Goal: Task Accomplishment & Management: Manage account settings

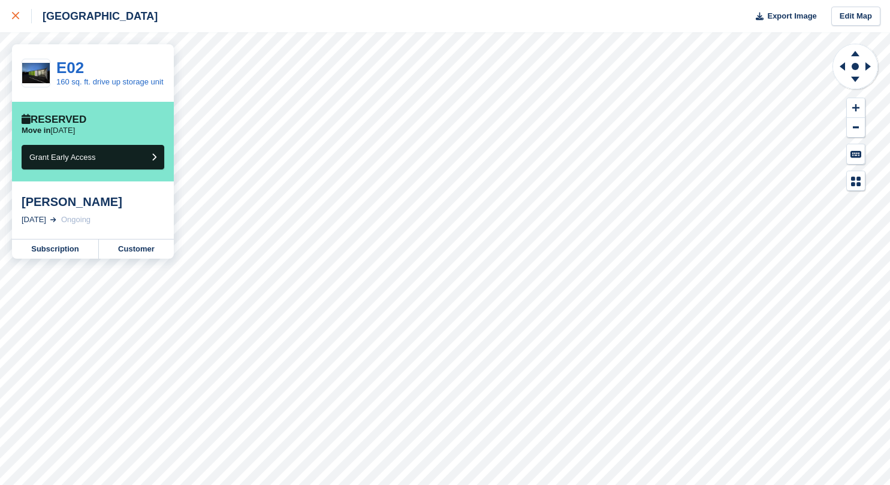
click at [17, 16] on icon at bounding box center [15, 15] width 7 height 7
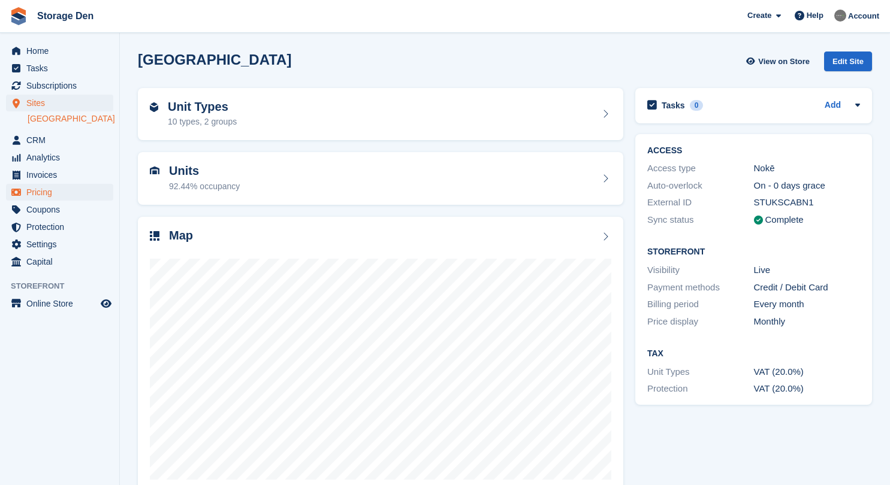
click at [56, 192] on span "Pricing" at bounding box center [62, 192] width 72 height 17
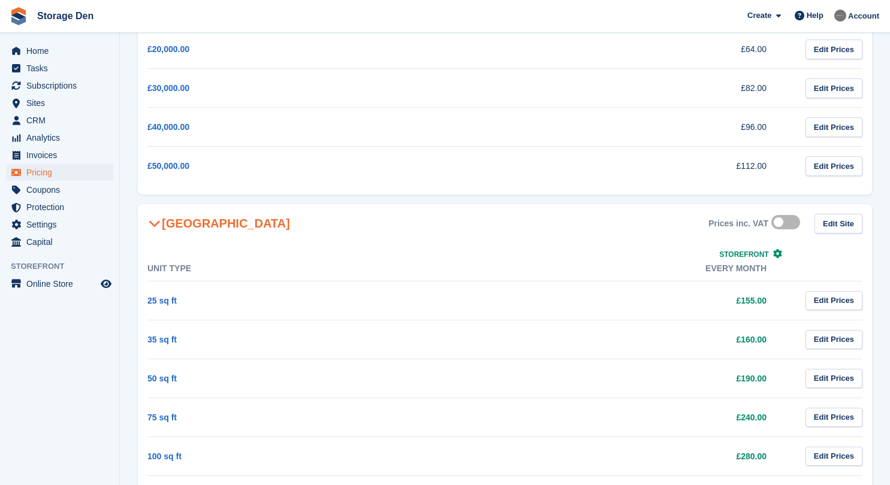
scroll to position [515, 0]
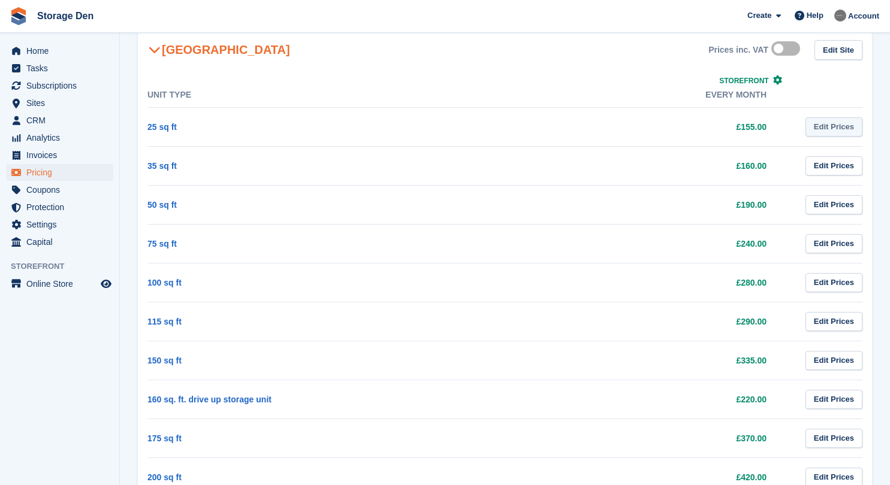
click at [837, 132] on link "Edit Prices" at bounding box center [833, 127] width 57 height 20
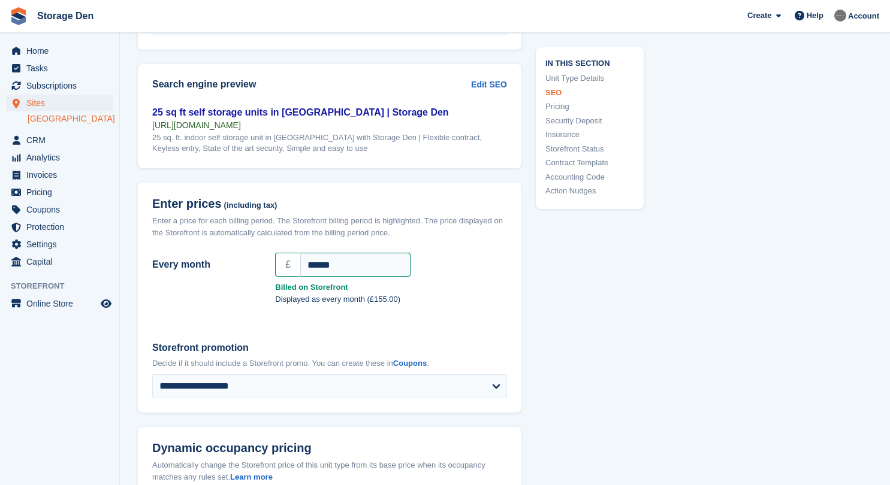
scroll to position [946, 0]
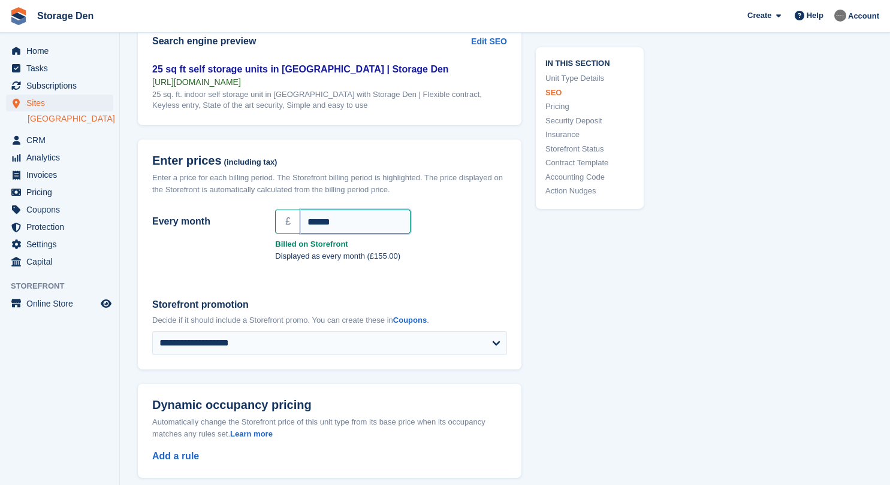
click at [322, 222] on input "******" at bounding box center [355, 222] width 110 height 24
type input "******"
click at [441, 273] on div "Every month £ ****** Billed on Storefront Displayed as every month (£155.00)" at bounding box center [329, 244] width 383 height 78
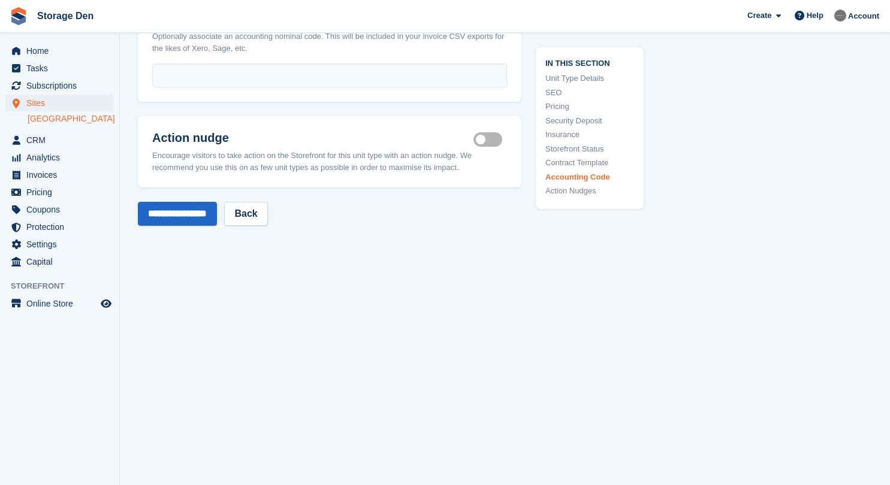
scroll to position [2134, 0]
click at [194, 210] on input "**********" at bounding box center [177, 215] width 79 height 24
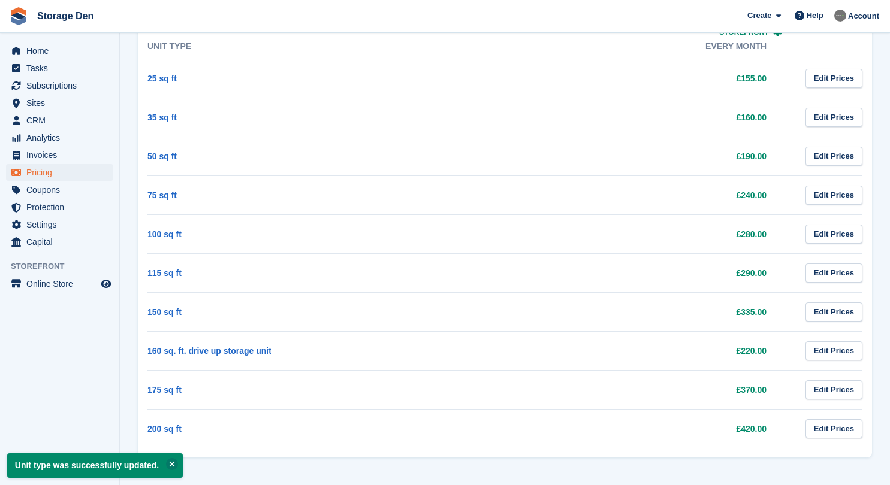
scroll to position [563, 0]
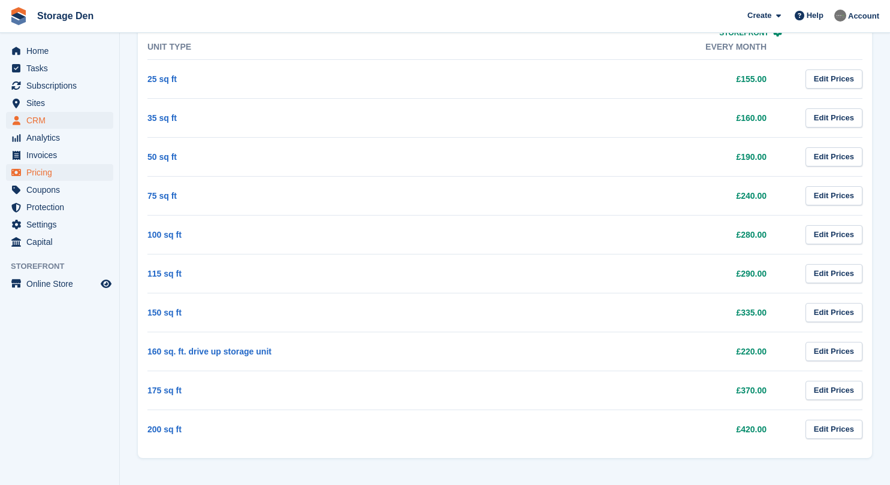
click at [61, 121] on span "CRM" at bounding box center [62, 120] width 72 height 17
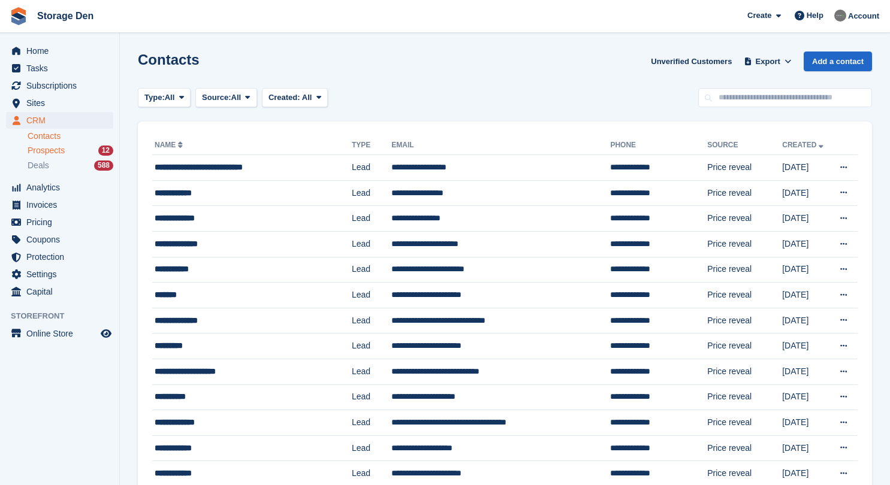
click at [65, 150] on span "Prospects" at bounding box center [46, 150] width 37 height 11
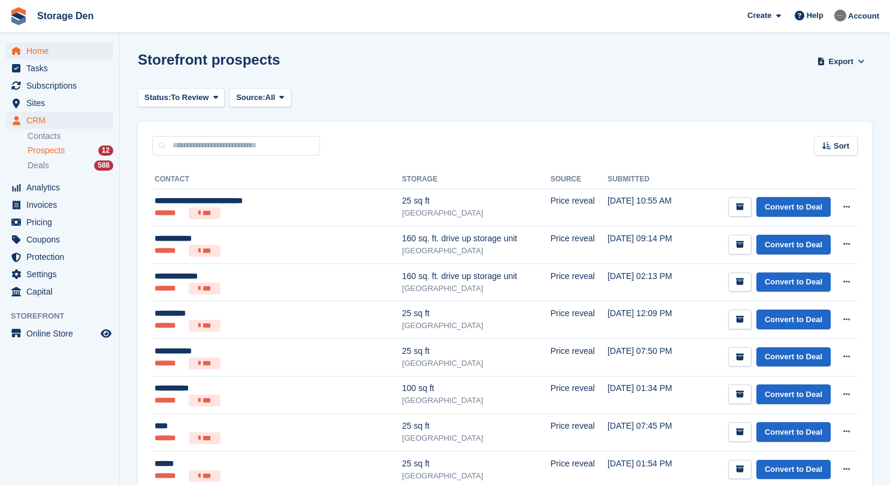
click at [40, 55] on span "Home" at bounding box center [62, 51] width 72 height 17
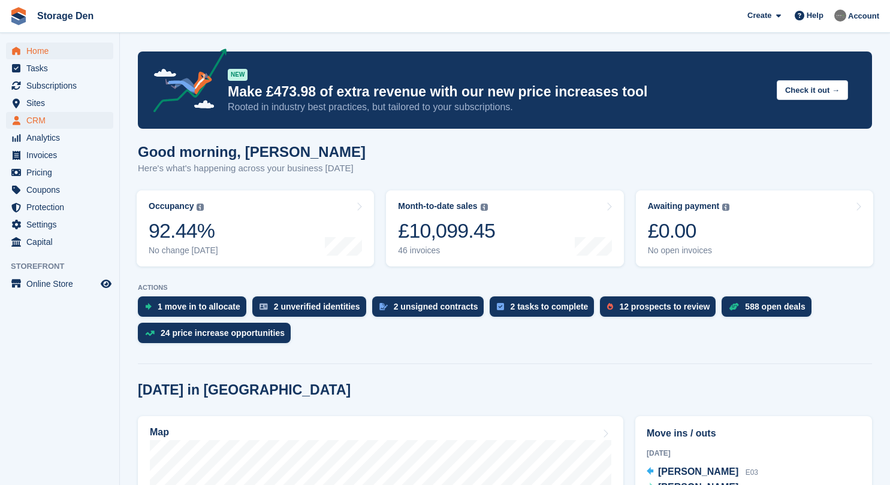
click at [71, 124] on span "CRM" at bounding box center [62, 120] width 72 height 17
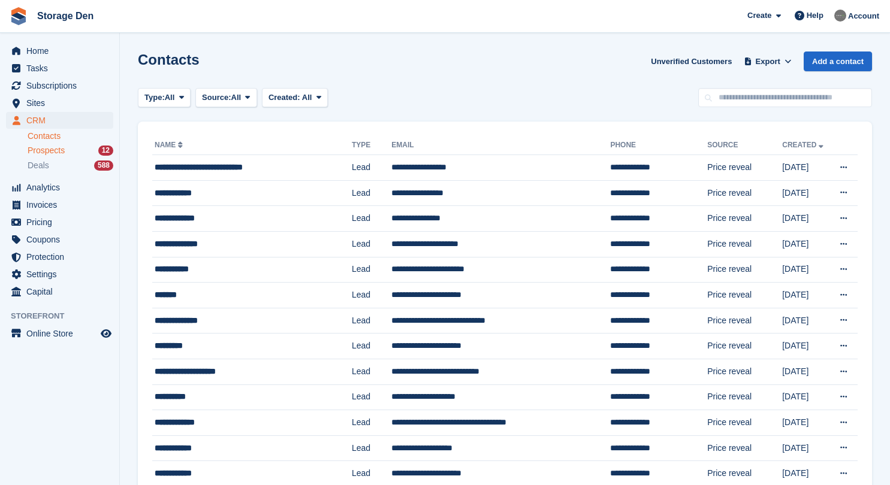
click at [56, 147] on span "Prospects" at bounding box center [46, 150] width 37 height 11
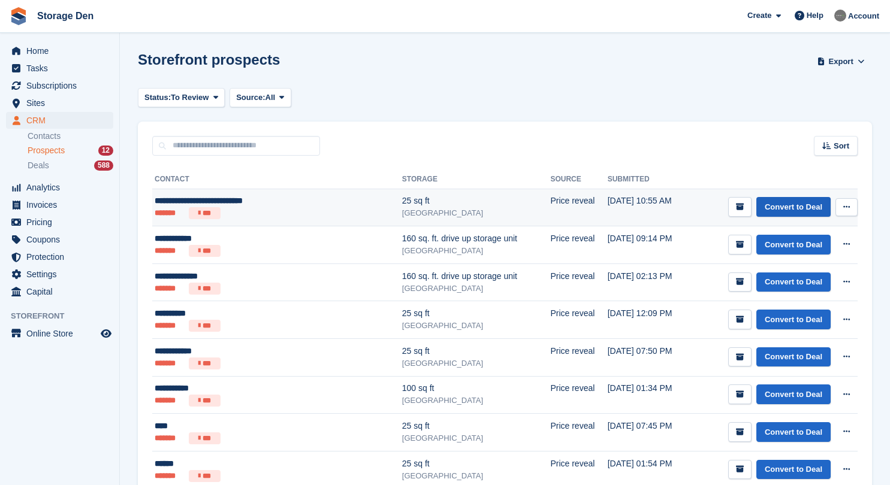
click at [783, 211] on link "Convert to Deal" at bounding box center [793, 207] width 74 height 20
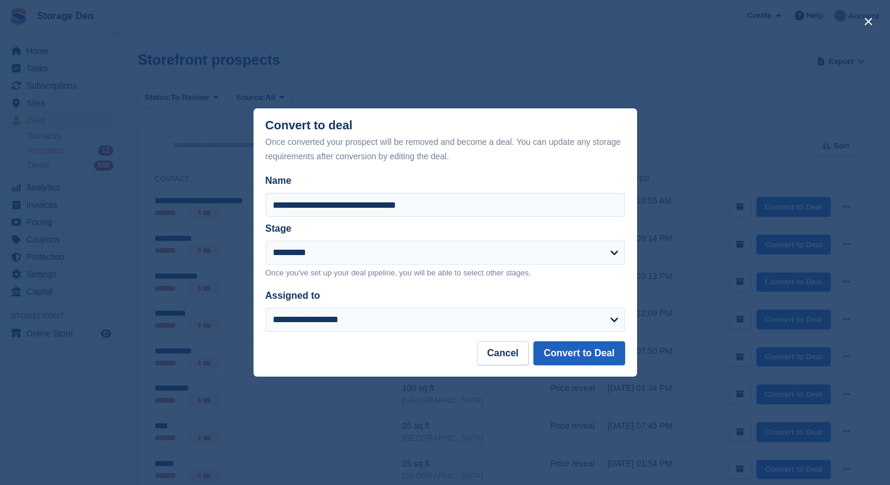
click at [606, 352] on button "Convert to Deal" at bounding box center [578, 353] width 91 height 24
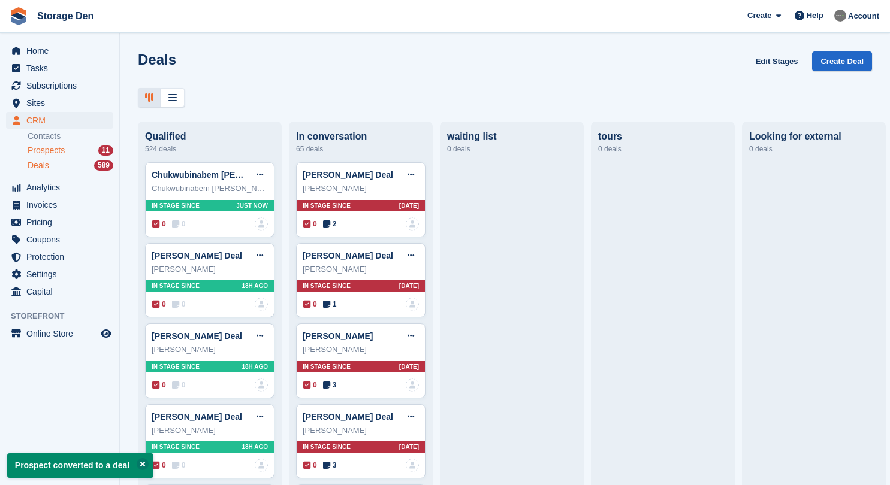
click at [75, 153] on div "Prospects 11" at bounding box center [71, 150] width 86 height 11
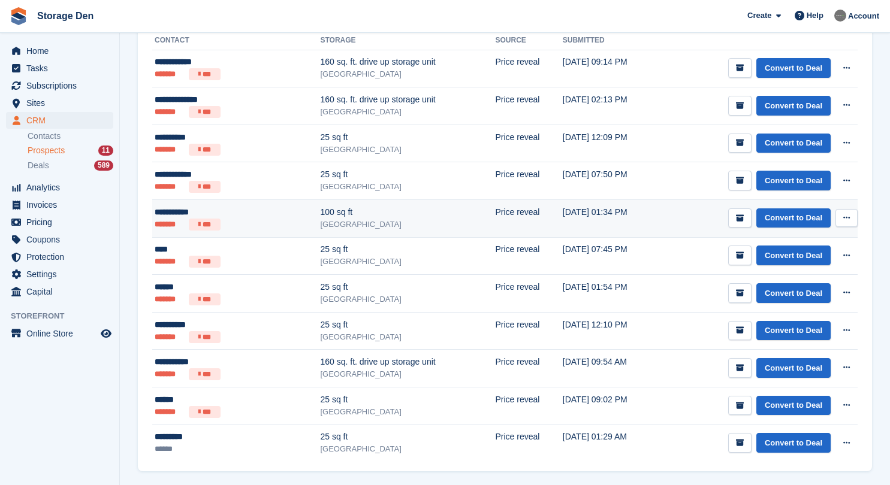
scroll to position [144, 0]
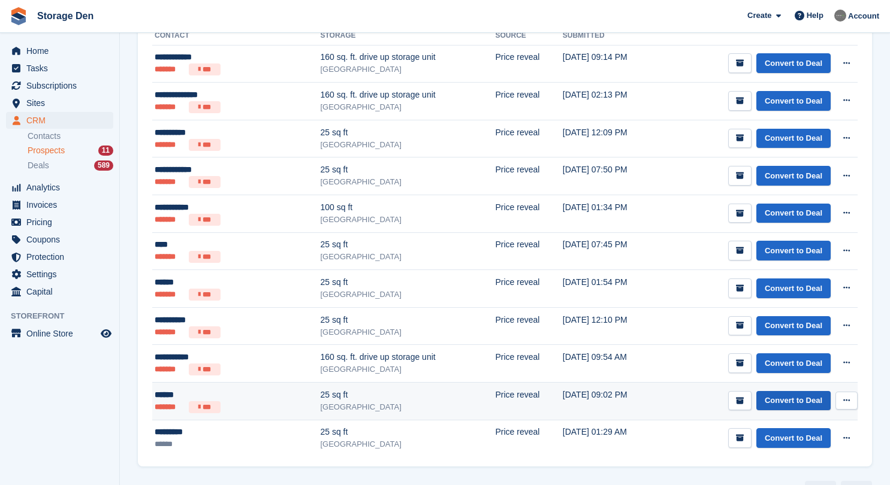
click at [781, 398] on link "Convert to Deal" at bounding box center [793, 401] width 74 height 20
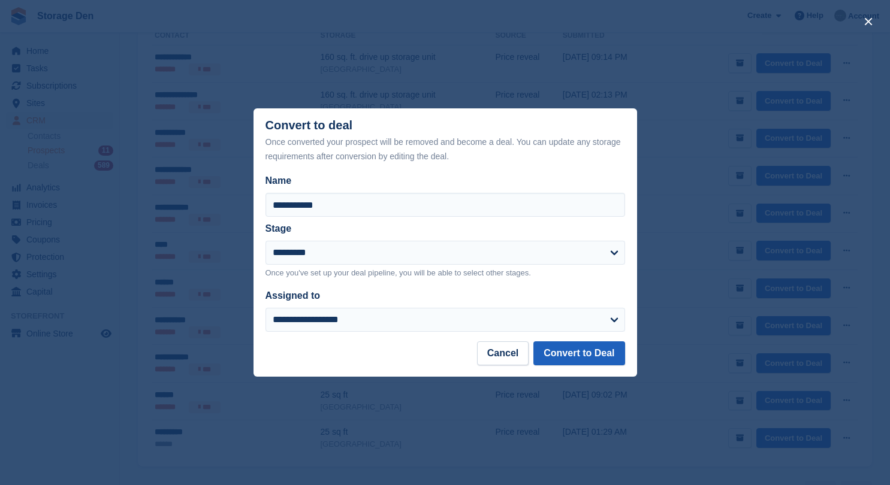
click at [559, 349] on button "Convert to Deal" at bounding box center [578, 353] width 91 height 24
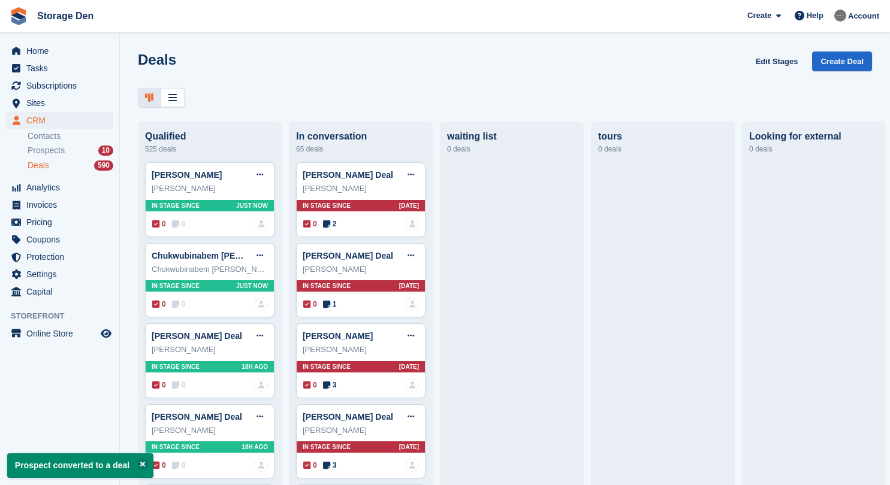
click at [88, 157] on li "Prospects 10" at bounding box center [74, 151] width 92 height 14
click at [74, 153] on div "Prospects 10" at bounding box center [71, 150] width 86 height 11
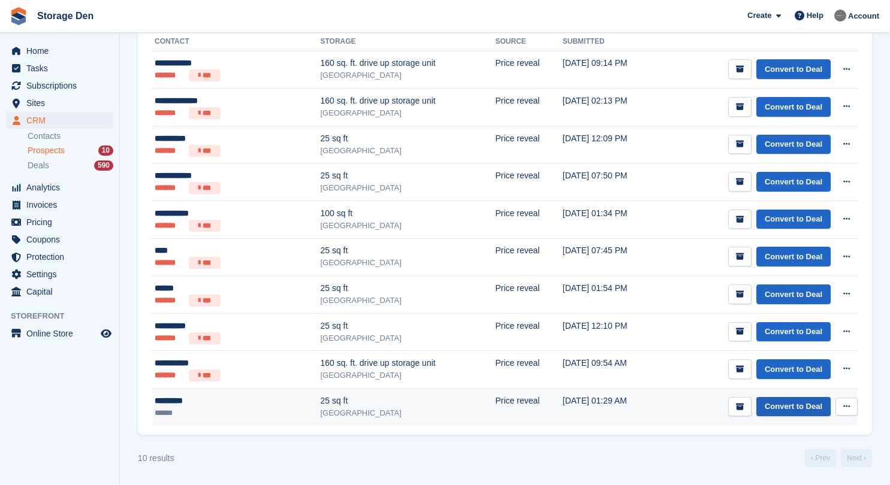
scroll to position [138, 0]
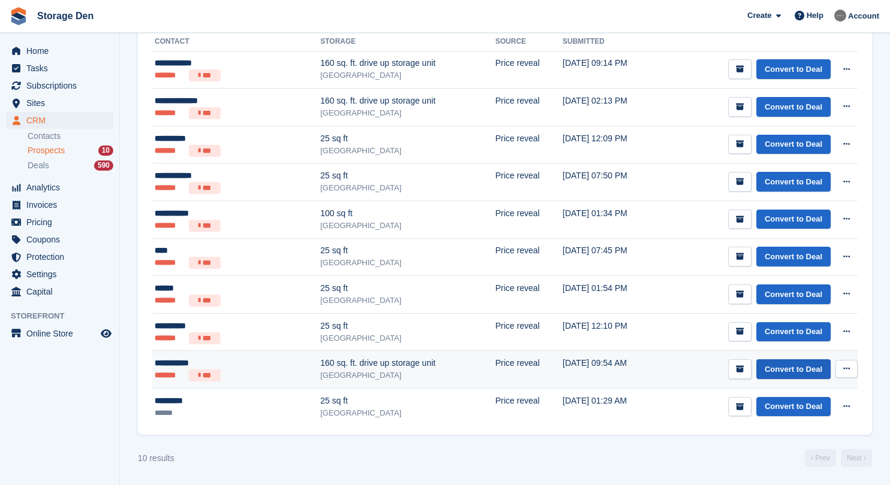
click at [800, 369] on link "Convert to Deal" at bounding box center [793, 369] width 74 height 20
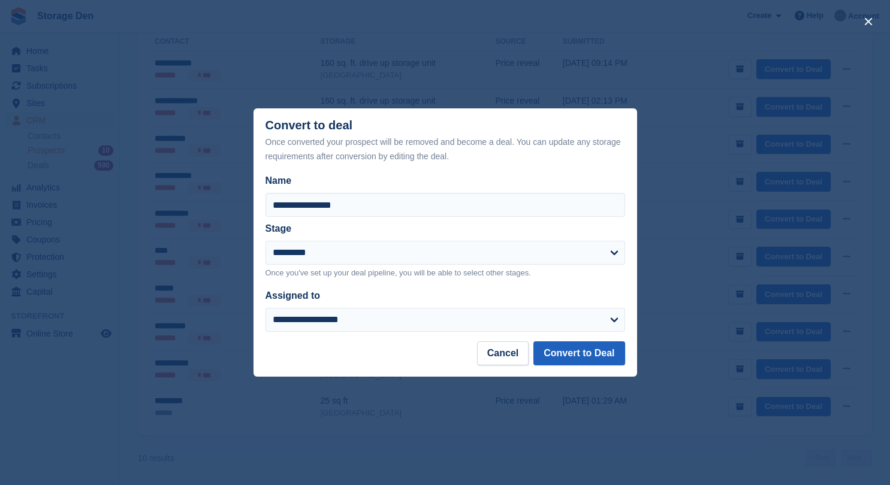
click at [584, 358] on button "Convert to Deal" at bounding box center [578, 353] width 91 height 24
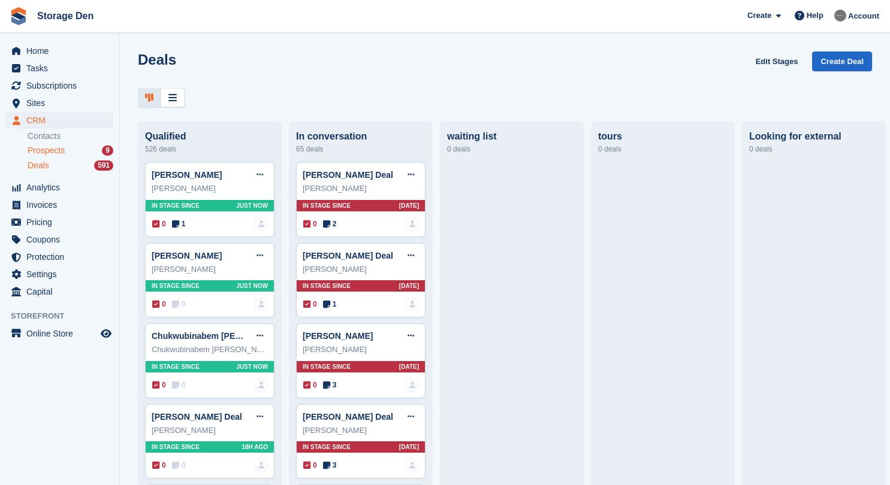
click at [77, 152] on div "Prospects 9" at bounding box center [71, 150] width 86 height 11
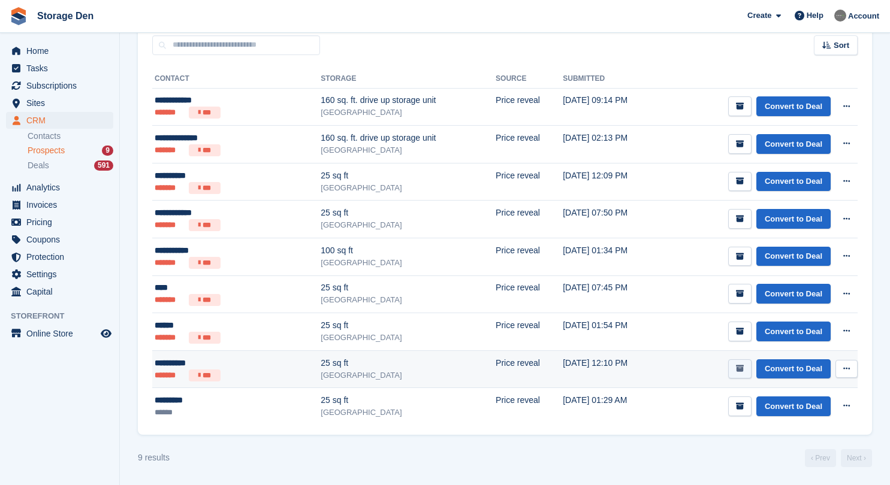
scroll to position [100, 0]
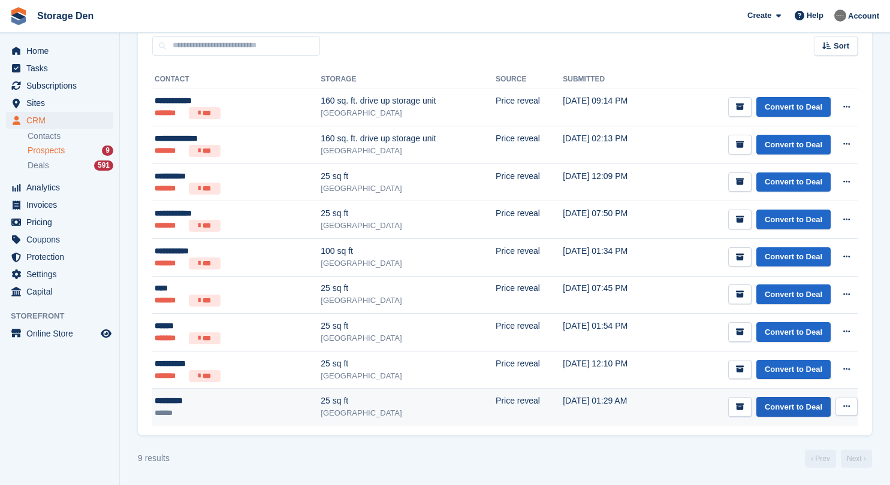
click at [778, 404] on link "Convert to Deal" at bounding box center [793, 407] width 74 height 20
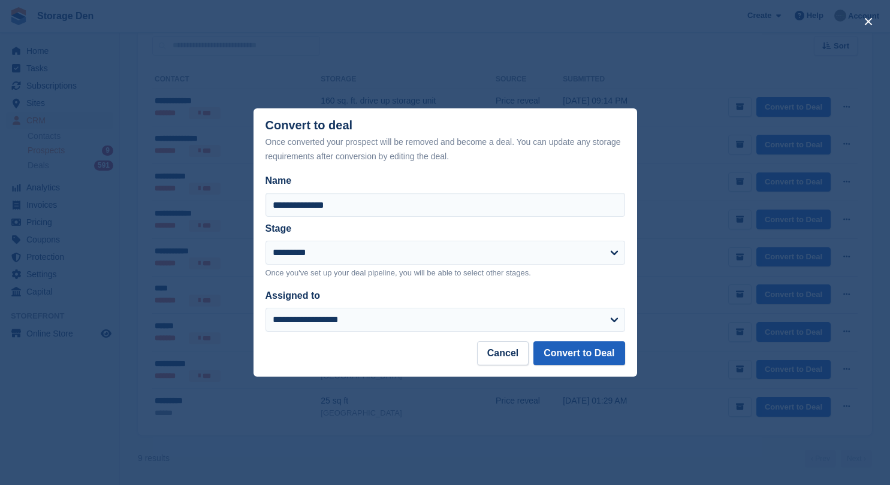
click at [579, 352] on button "Convert to Deal" at bounding box center [578, 353] width 91 height 24
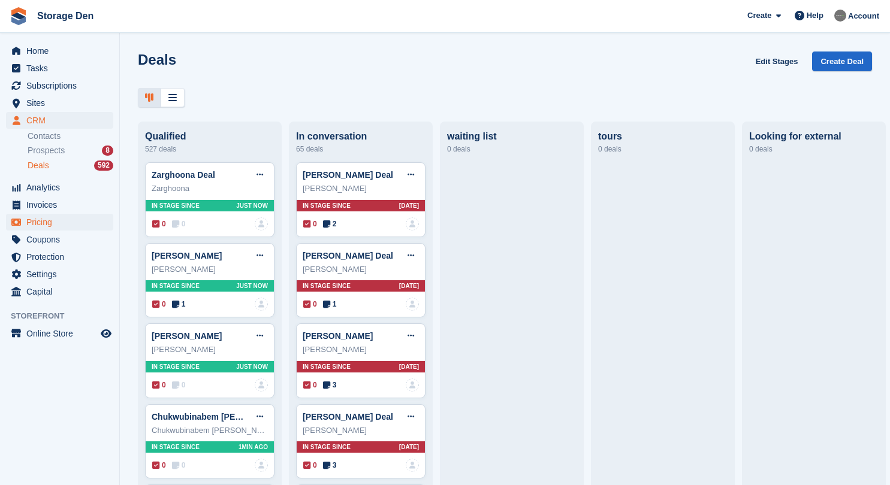
click at [53, 215] on span "Pricing" at bounding box center [62, 222] width 72 height 17
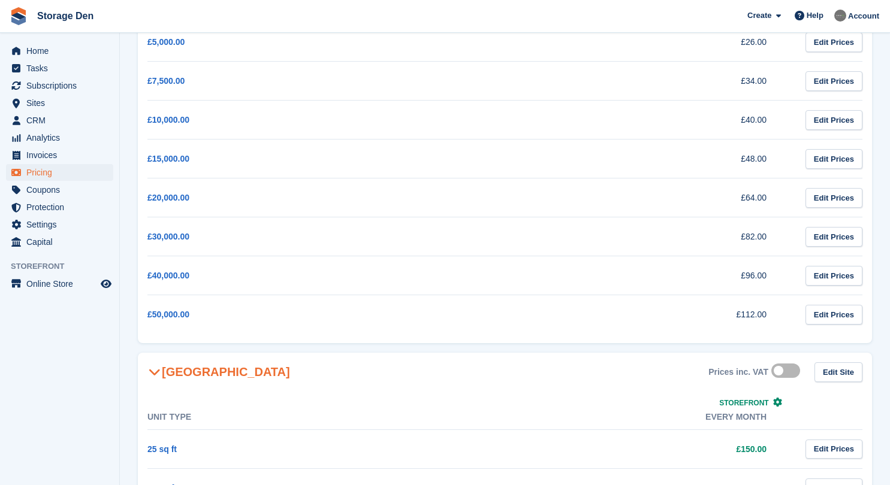
scroll to position [292, 0]
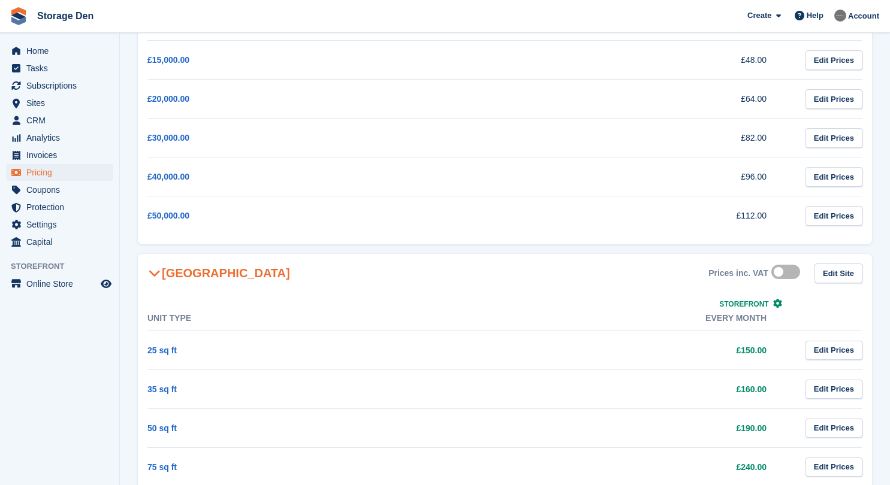
click at [786, 273] on label at bounding box center [788, 272] width 34 height 10
click at [789, 273] on label at bounding box center [788, 272] width 34 height 10
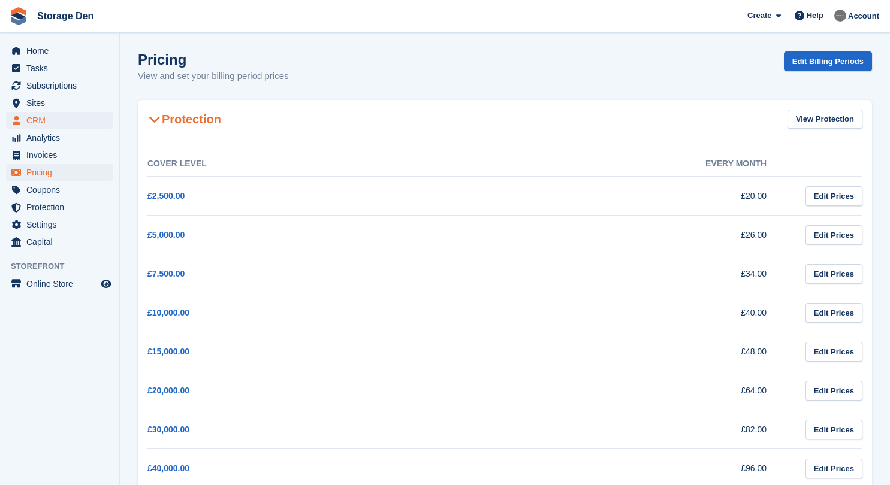
scroll to position [0, 0]
click at [73, 123] on span "CRM" at bounding box center [62, 120] width 72 height 17
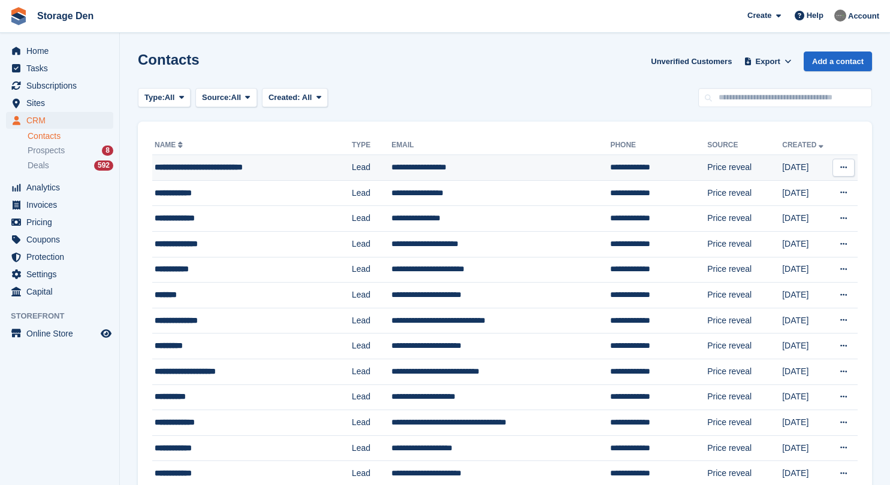
click at [295, 170] on div "**********" at bounding box center [245, 167] width 180 height 13
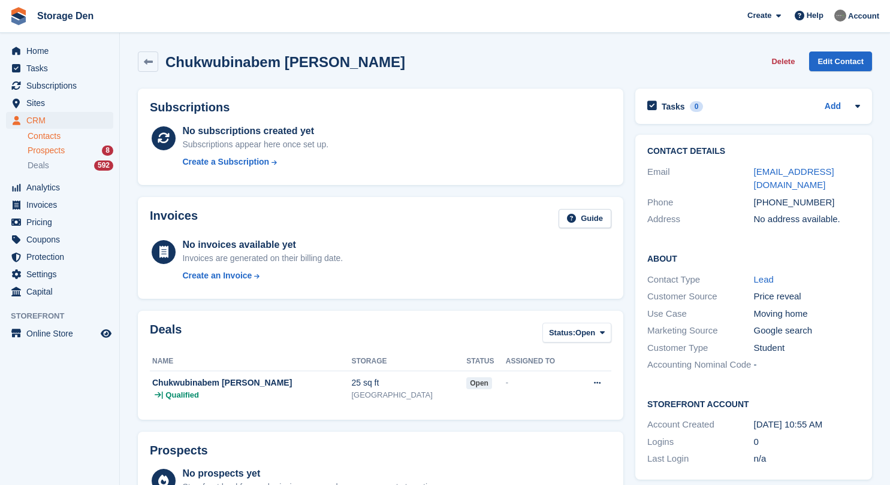
click at [56, 152] on span "Prospects" at bounding box center [46, 150] width 37 height 11
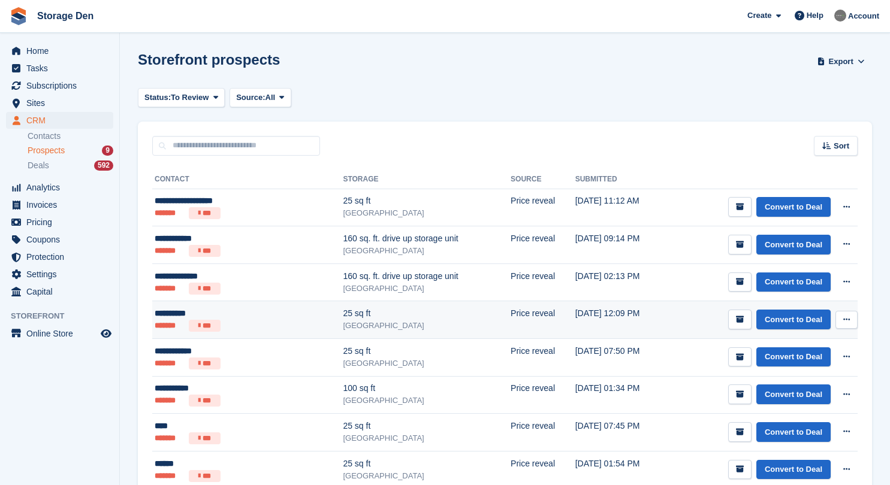
click at [263, 318] on div "**********" at bounding box center [219, 313] width 129 height 13
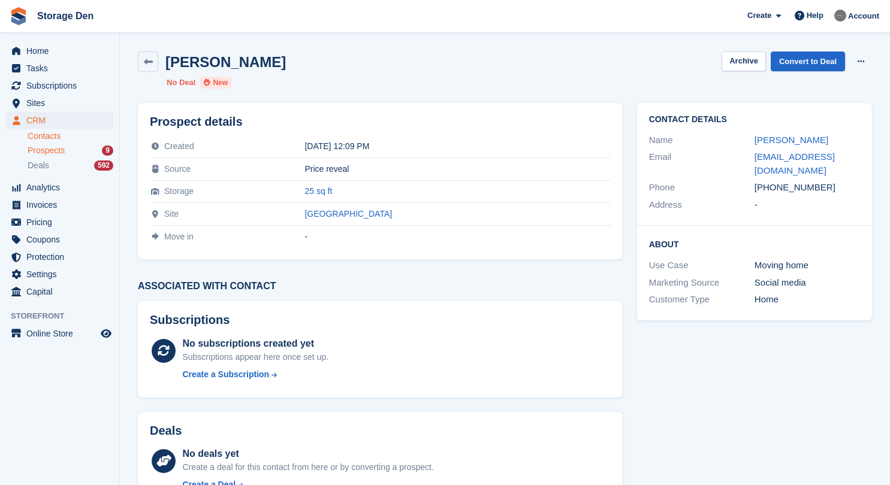
click at [69, 140] on link "Contacts" at bounding box center [71, 136] width 86 height 11
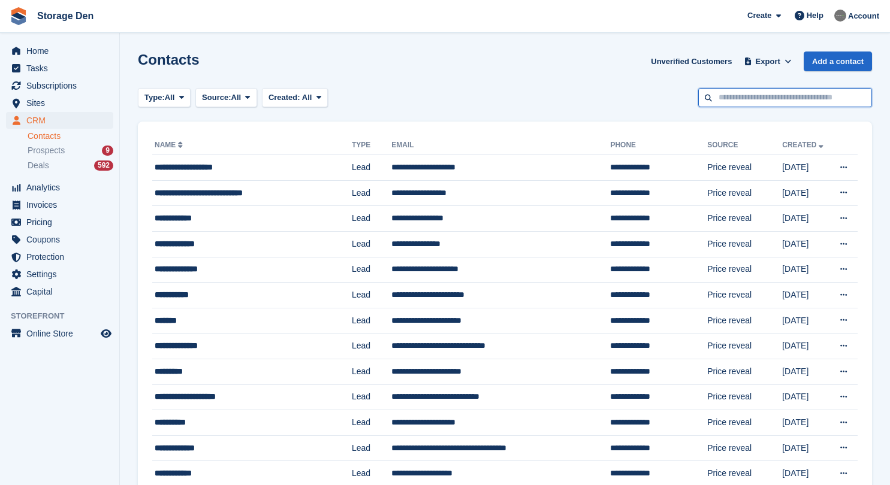
click at [772, 88] on input "text" at bounding box center [785, 98] width 174 height 20
type input "**********"
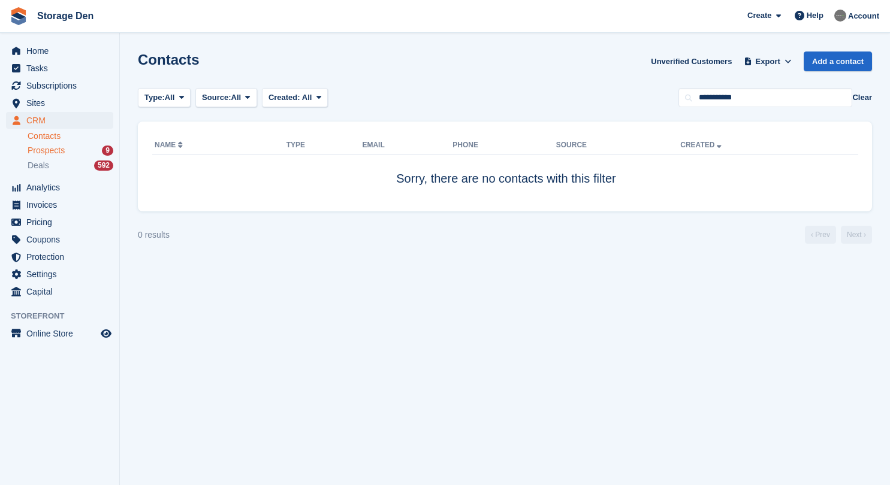
click at [84, 149] on div "Prospects 9" at bounding box center [71, 150] width 86 height 11
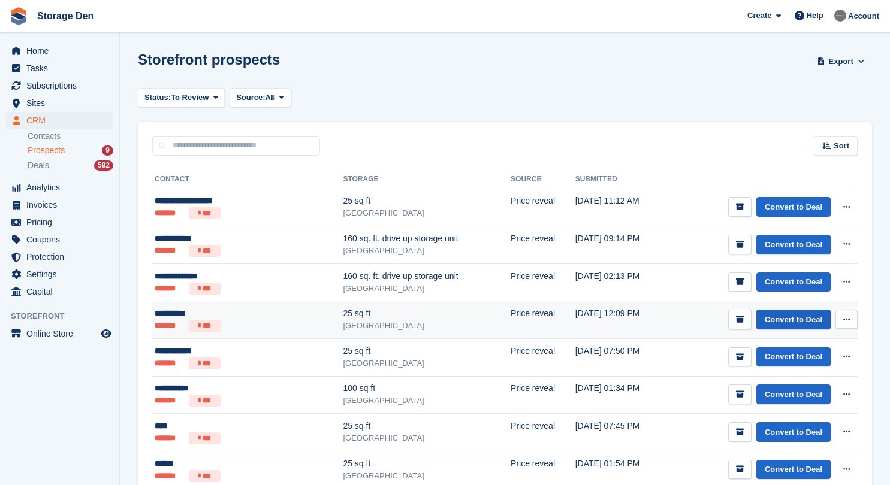
click at [816, 320] on link "Convert to Deal" at bounding box center [793, 320] width 74 height 20
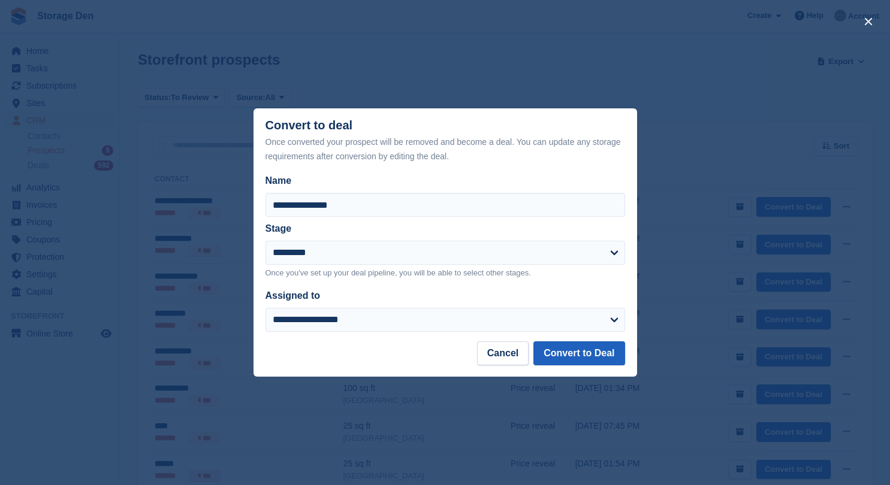
click at [567, 352] on button "Convert to Deal" at bounding box center [578, 353] width 91 height 24
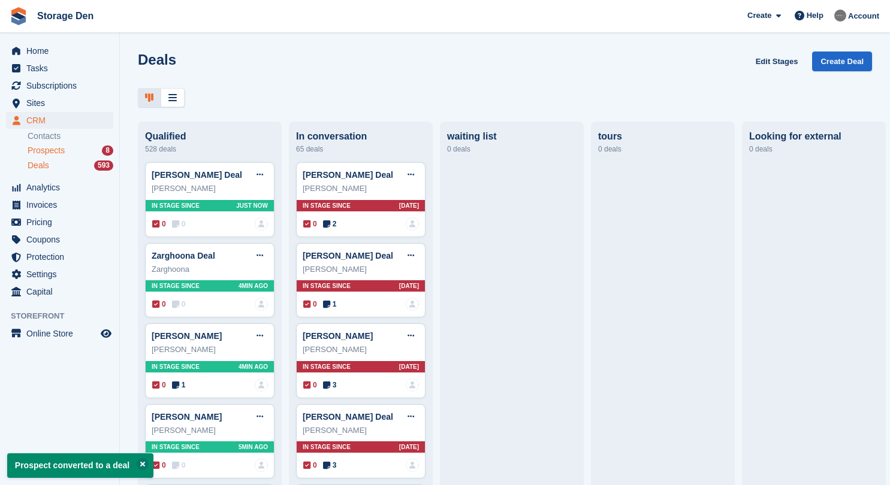
click at [38, 150] on span "Prospects" at bounding box center [46, 150] width 37 height 11
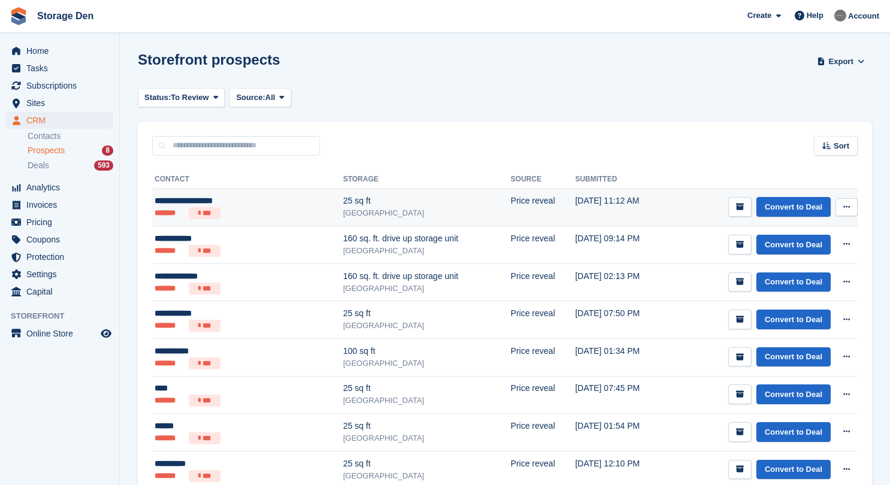
click at [649, 213] on td "20 Aug, 11:12 AM" at bounding box center [622, 208] width 94 height 38
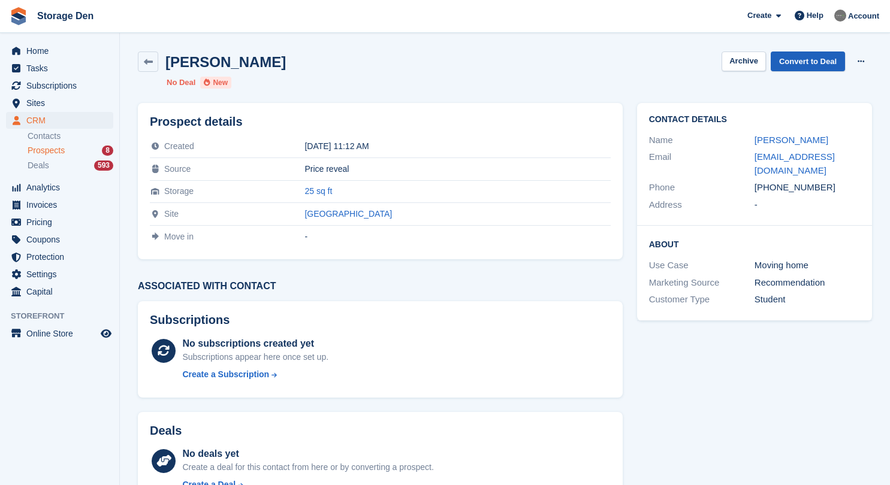
click at [791, 63] on link "Convert to Deal" at bounding box center [807, 62] width 74 height 20
click at [810, 57] on link "Convert to Deal" at bounding box center [807, 62] width 74 height 20
click at [786, 52] on link "Convert to Deal" at bounding box center [807, 62] width 74 height 20
click at [782, 60] on link "Convert to Deal" at bounding box center [807, 62] width 74 height 20
click at [92, 148] on div "Prospects 8" at bounding box center [71, 150] width 86 height 11
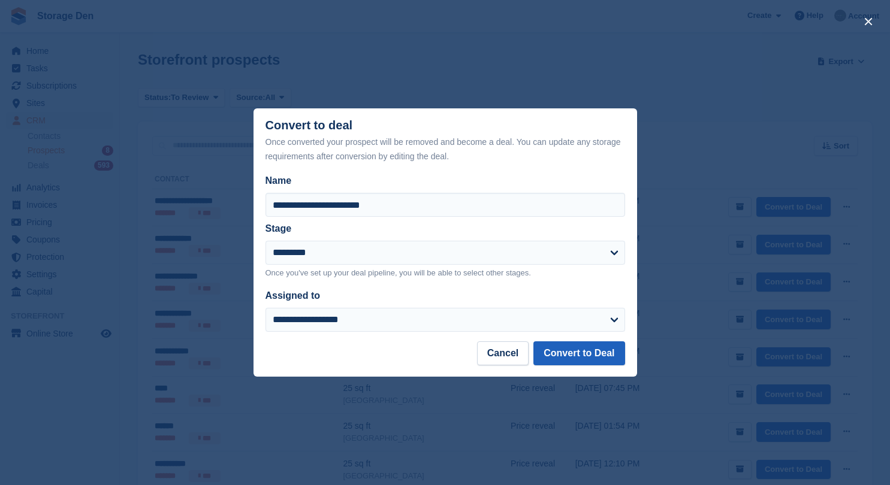
click at [586, 360] on button "Convert to Deal" at bounding box center [578, 353] width 91 height 24
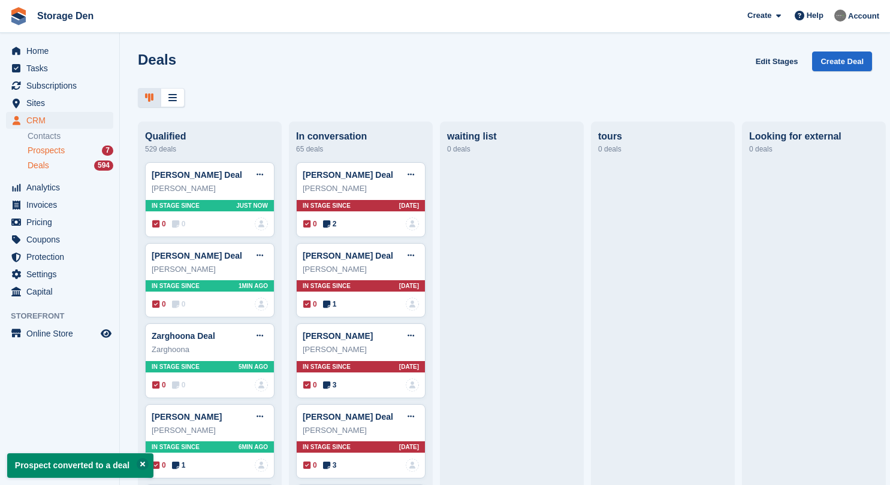
click at [72, 150] on div "Prospects 7" at bounding box center [71, 150] width 86 height 11
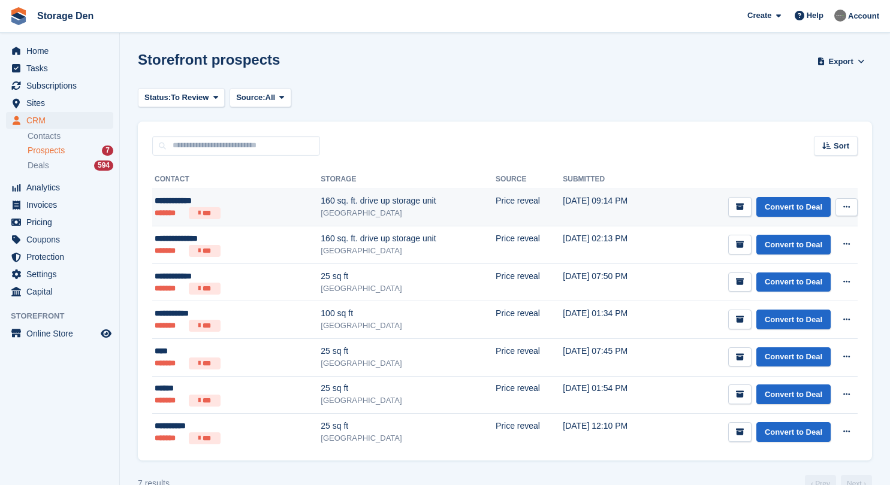
click at [413, 213] on div "[GEOGRAPHIC_DATA]" at bounding box center [407, 213] width 175 height 12
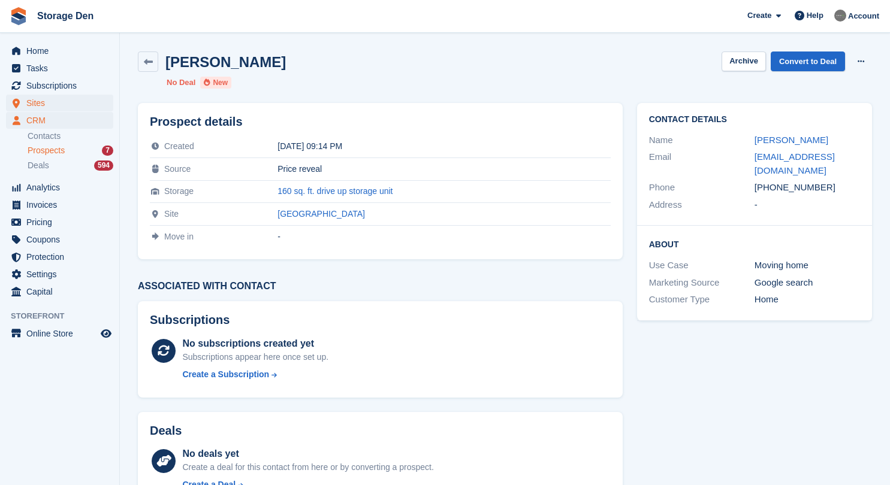
click at [34, 102] on span "Sites" at bounding box center [62, 103] width 72 height 17
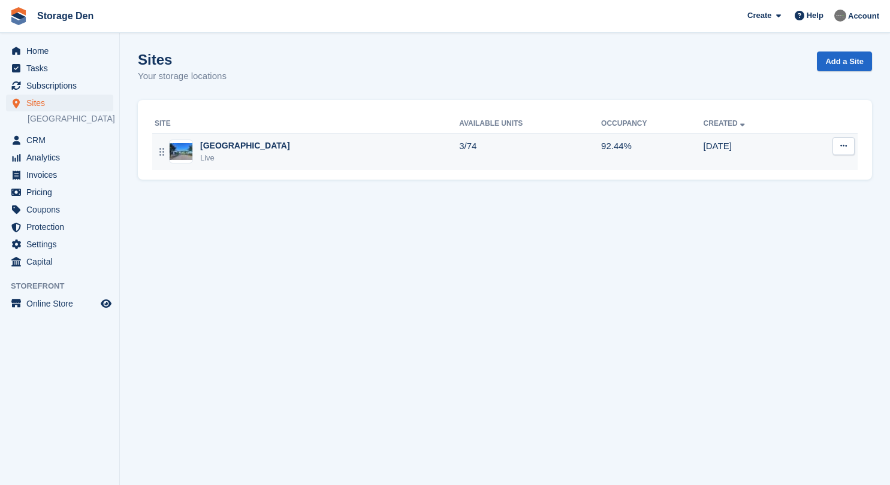
click at [289, 162] on div "Aberdeen Live" at bounding box center [307, 152] width 304 height 25
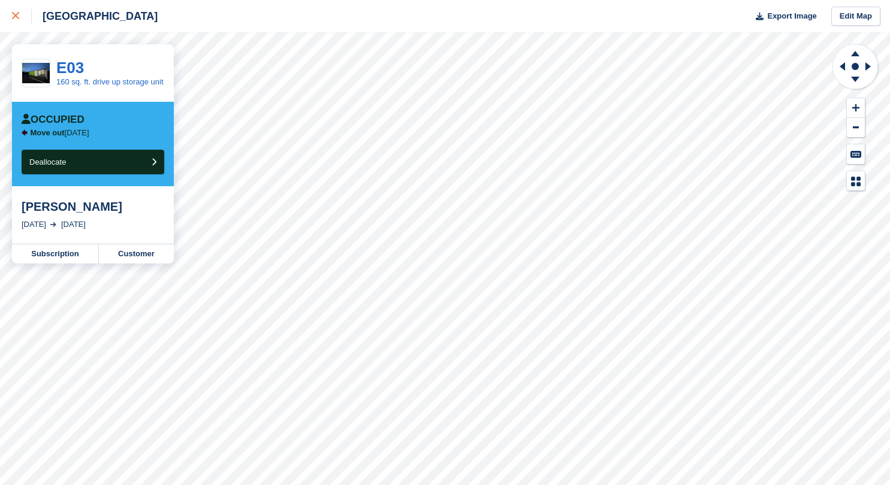
click at [17, 18] on icon at bounding box center [15, 15] width 7 height 7
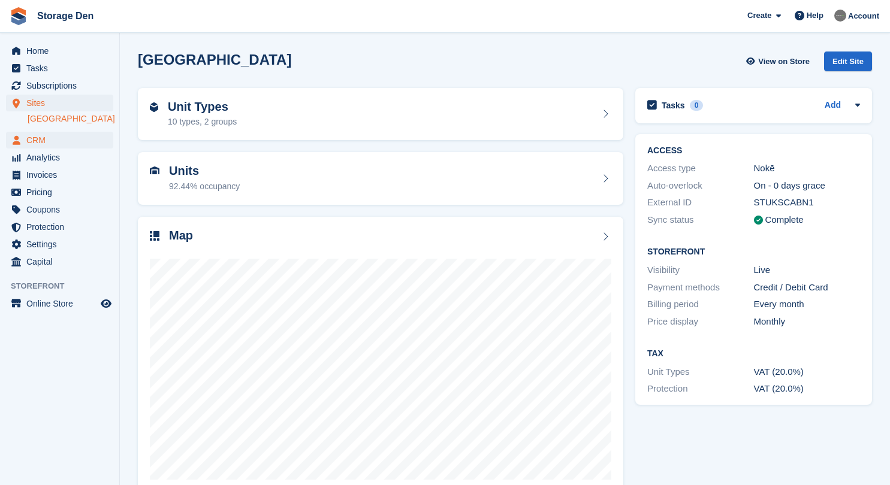
click at [50, 139] on span "CRM" at bounding box center [62, 140] width 72 height 17
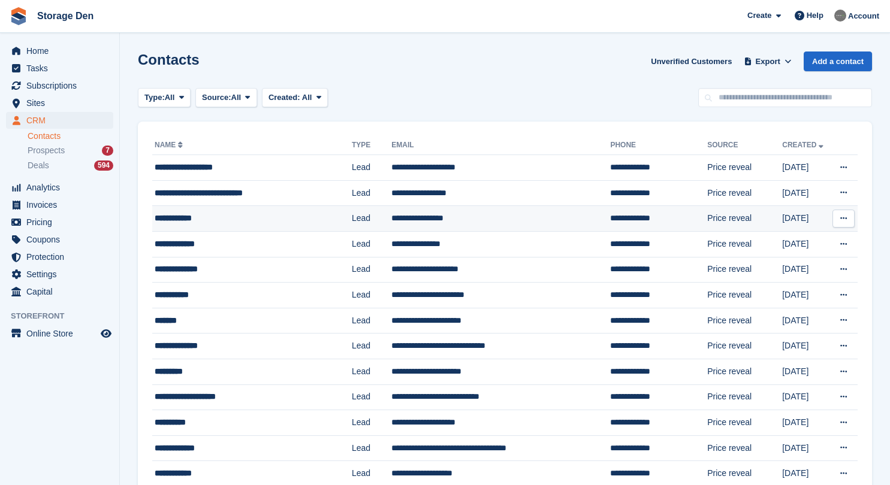
click at [842, 216] on icon at bounding box center [843, 218] width 7 height 8
click at [773, 267] on p "Delete contact" at bounding box center [797, 268] width 104 height 16
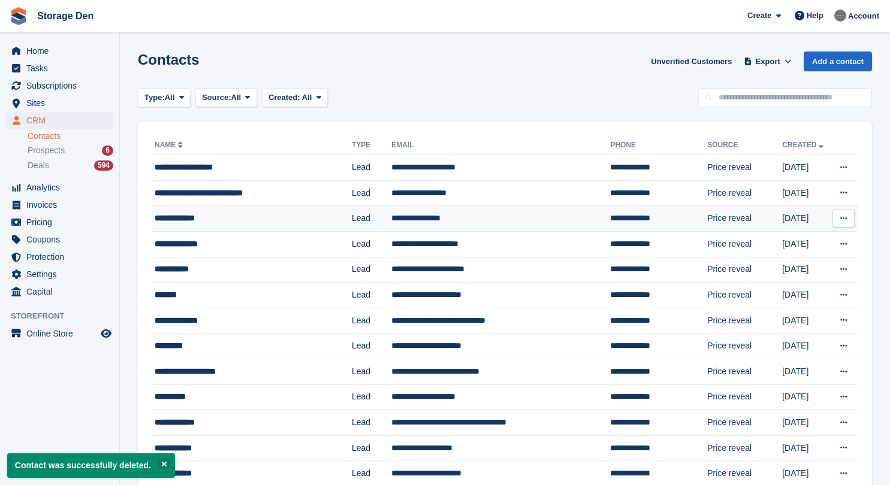
click at [250, 220] on div "**********" at bounding box center [245, 218] width 180 height 13
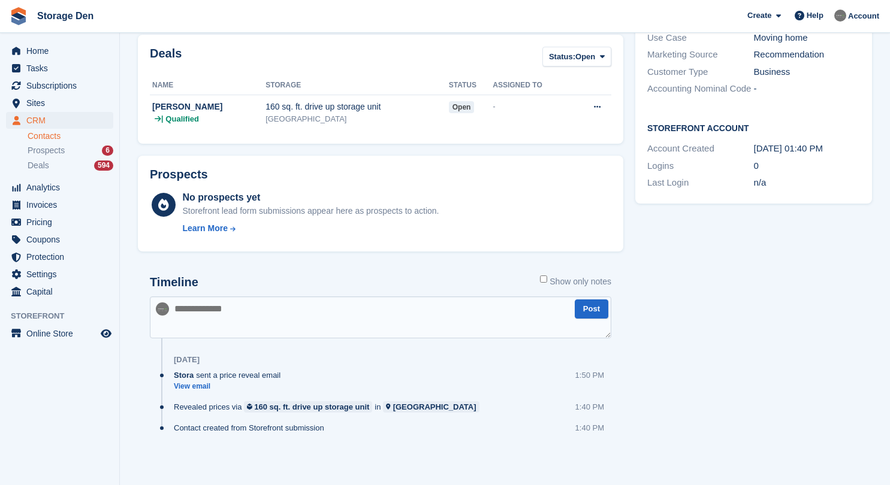
scroll to position [5, 0]
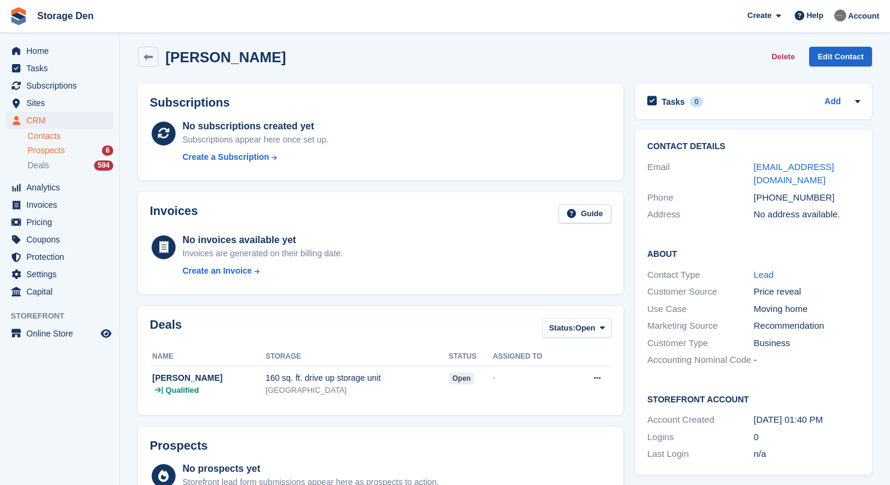
click at [53, 145] on span "Prospects" at bounding box center [46, 150] width 37 height 11
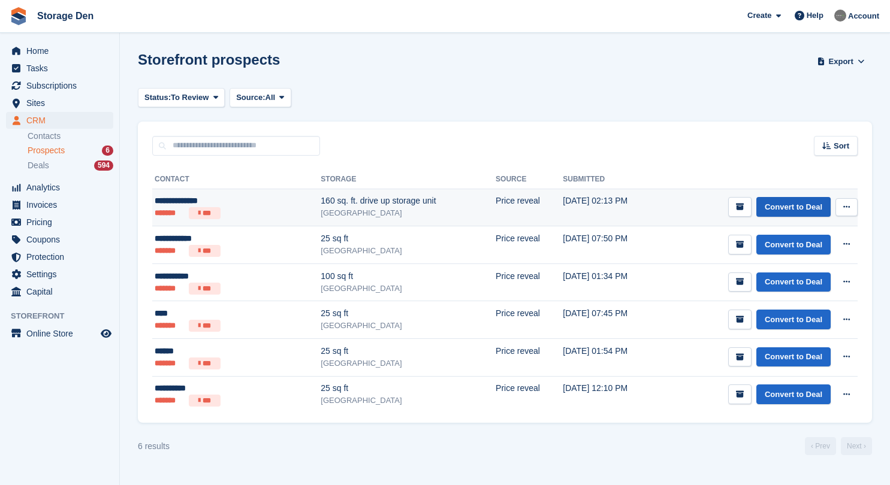
click at [796, 210] on link "Convert to Deal" at bounding box center [793, 207] width 74 height 20
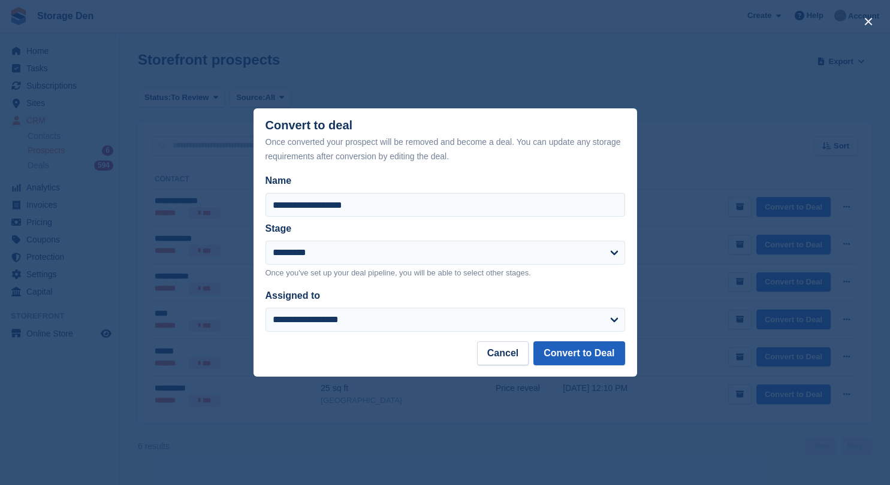
click at [609, 347] on button "Convert to Deal" at bounding box center [578, 353] width 91 height 24
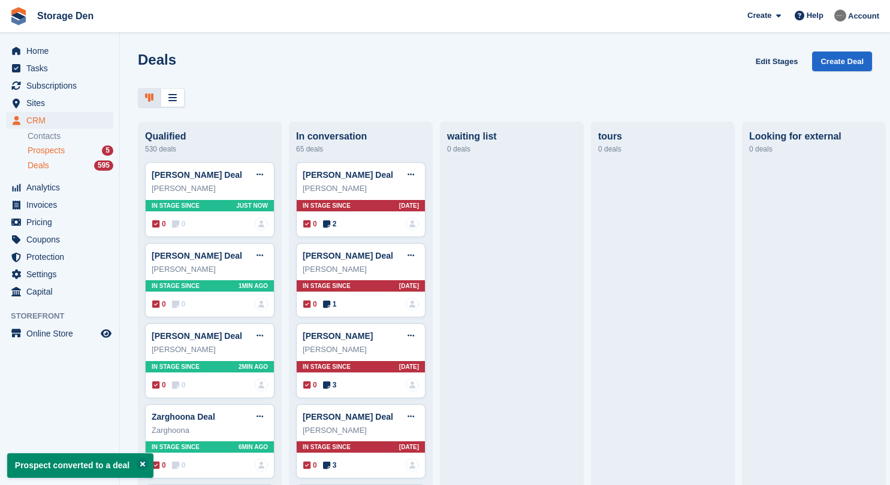
click at [65, 155] on span "Prospects" at bounding box center [46, 150] width 37 height 11
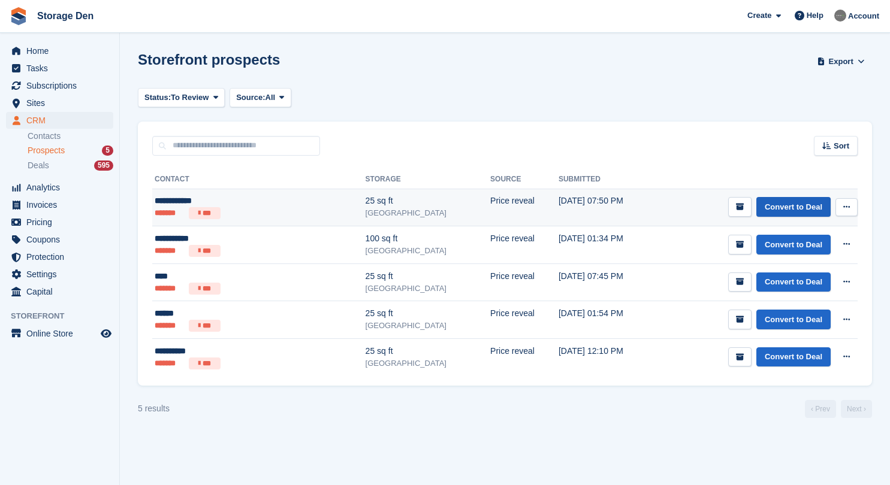
click at [796, 208] on link "Convert to Deal" at bounding box center [793, 207] width 74 height 20
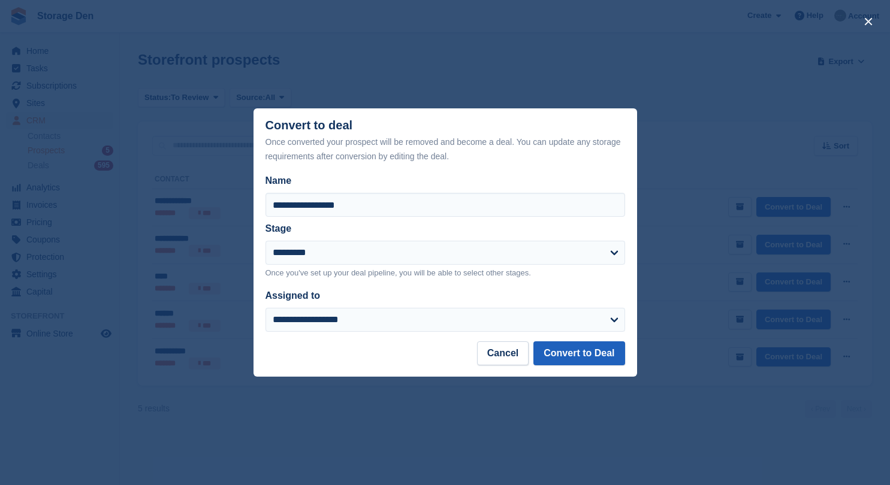
click at [575, 351] on button "Convert to Deal" at bounding box center [578, 353] width 91 height 24
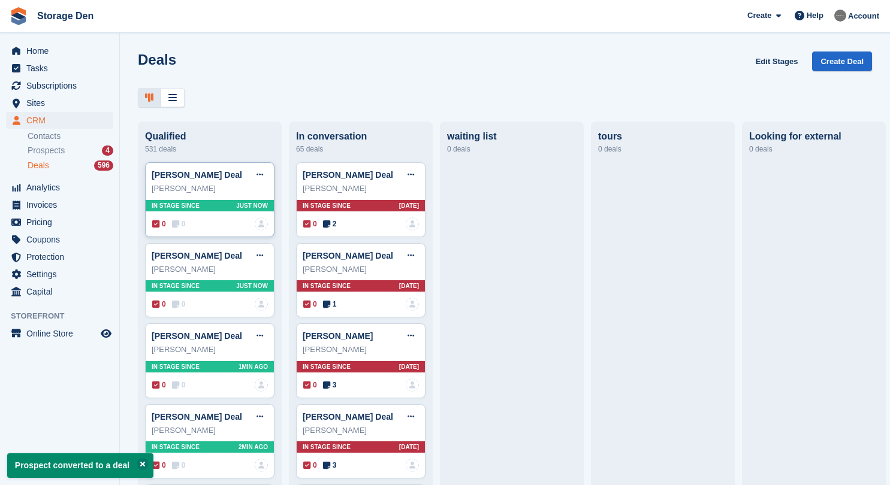
drag, startPoint x: 164, startPoint y: 198, endPoint x: 183, endPoint y: 227, distance: 35.1
click at [183, 227] on span "0" at bounding box center [179, 224] width 14 height 11
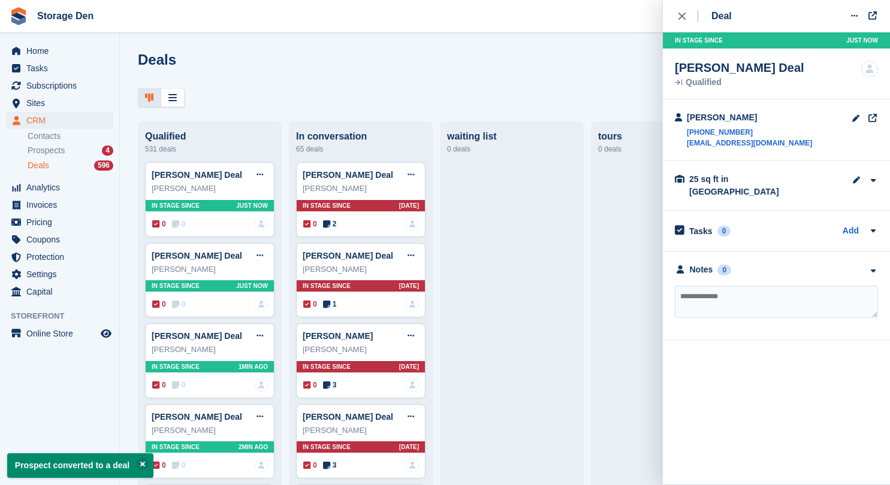
click at [734, 117] on div "Leanne Demay" at bounding box center [748, 117] width 125 height 13
click at [728, 69] on div "Leanne Demay Deal" at bounding box center [739, 68] width 129 height 14
click at [192, 174] on link "Leanne Demay Deal" at bounding box center [197, 175] width 90 height 10
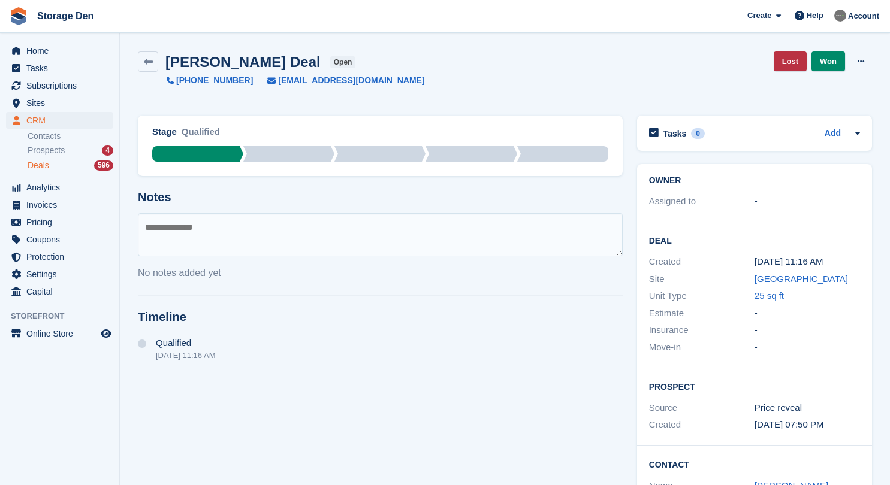
click at [279, 64] on h2 "Leanne Demay Deal" at bounding box center [242, 62] width 155 height 16
click at [65, 138] on link "Contacts" at bounding box center [71, 136] width 86 height 11
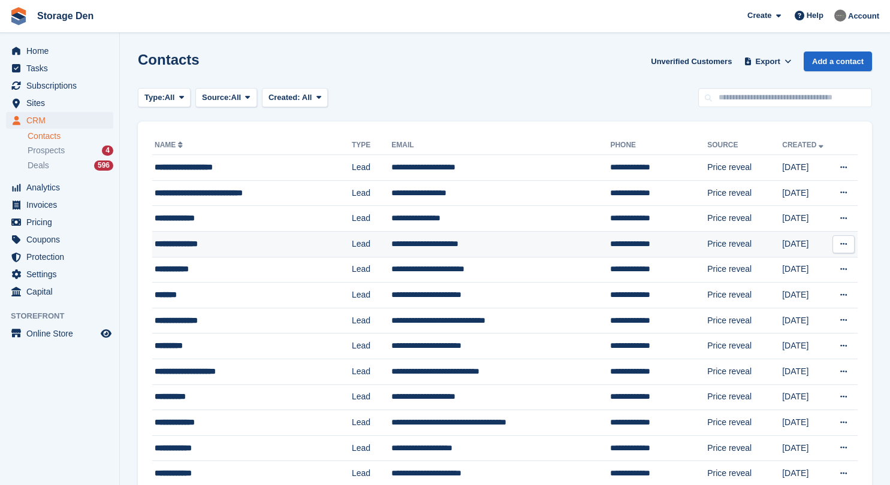
click at [247, 247] on div "**********" at bounding box center [245, 244] width 180 height 13
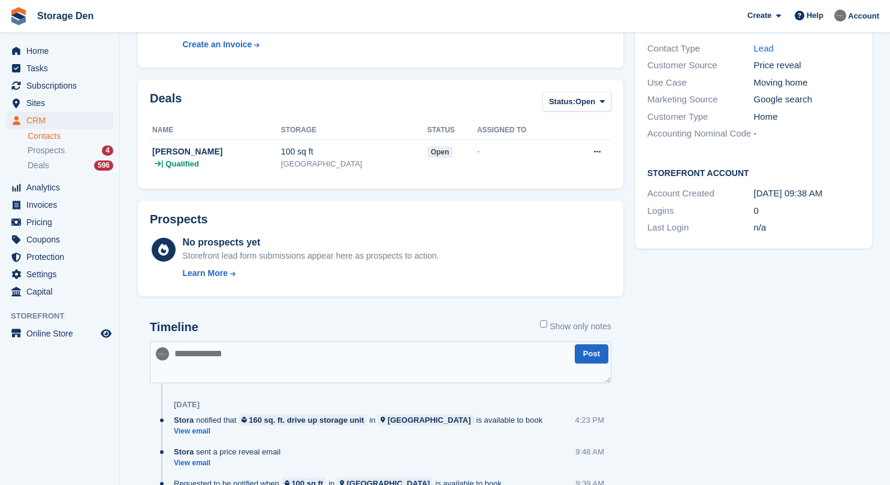
scroll to position [295, 0]
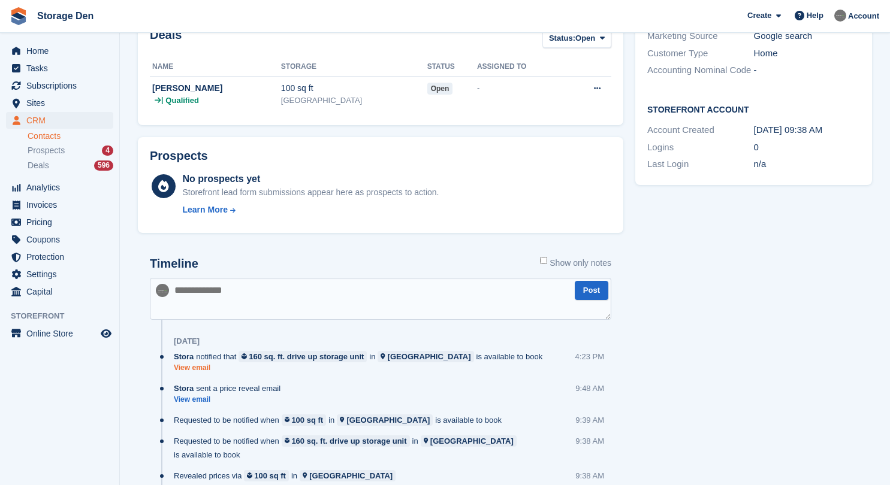
click at [199, 367] on link "View email" at bounding box center [361, 368] width 374 height 10
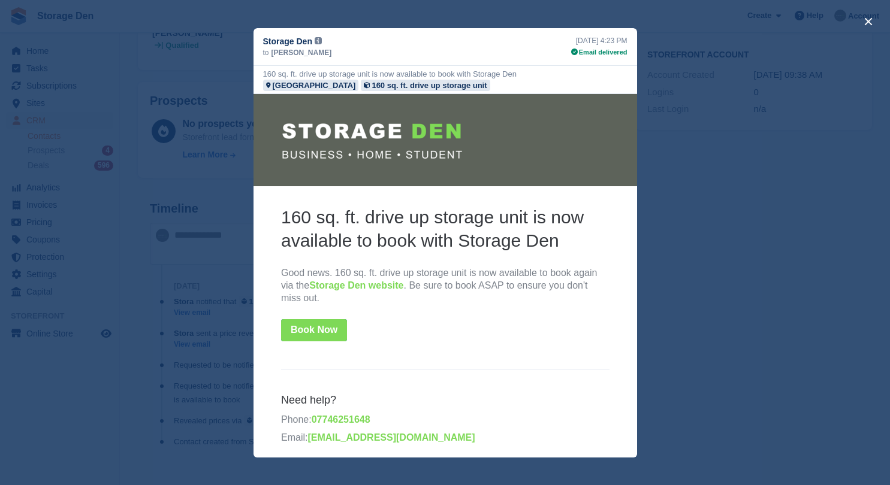
scroll to position [0, 0]
click at [859, 22] on button "close" at bounding box center [867, 21] width 19 height 19
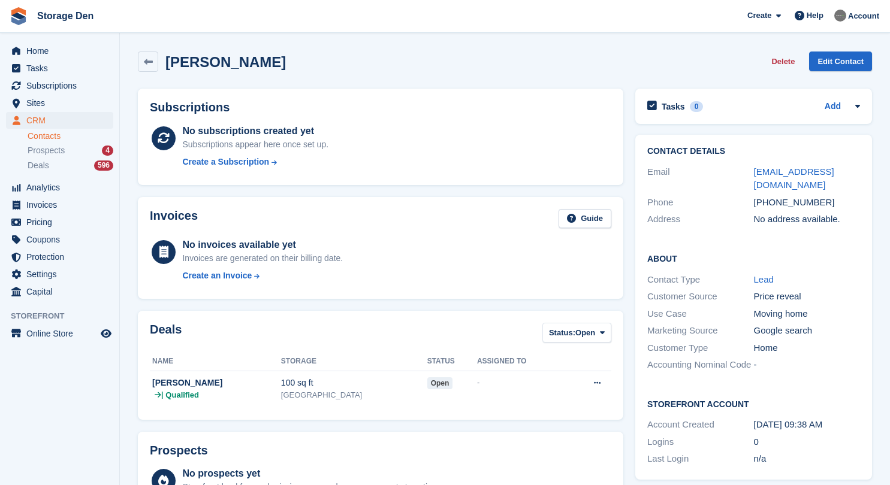
click at [784, 65] on button "Delete" at bounding box center [782, 62] width 33 height 20
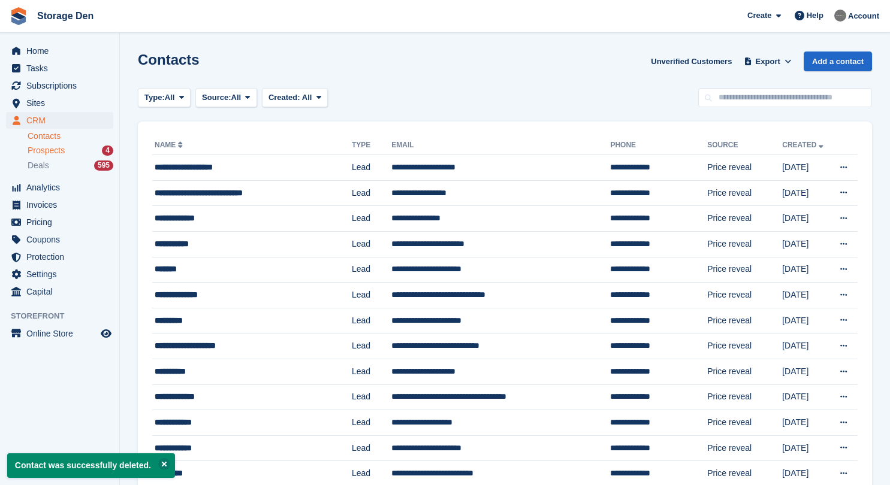
click at [46, 152] on span "Prospects" at bounding box center [46, 150] width 37 height 11
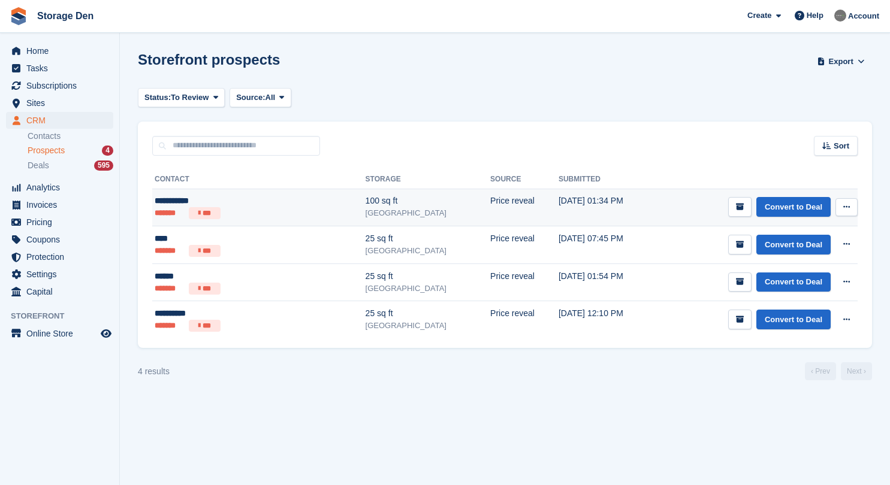
click at [268, 205] on div "**********" at bounding box center [223, 201] width 136 height 13
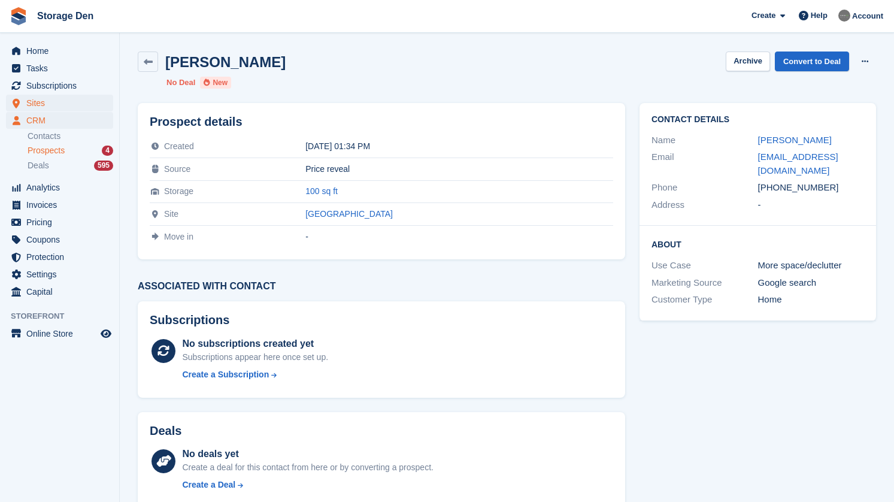
click at [93, 106] on span "Sites" at bounding box center [62, 103] width 72 height 17
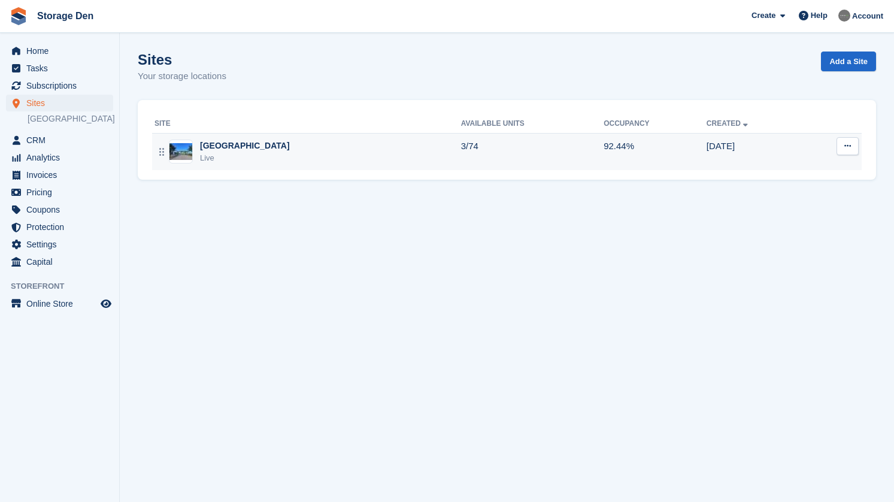
click at [252, 153] on div "Aberdeen Live" at bounding box center [308, 152] width 307 height 25
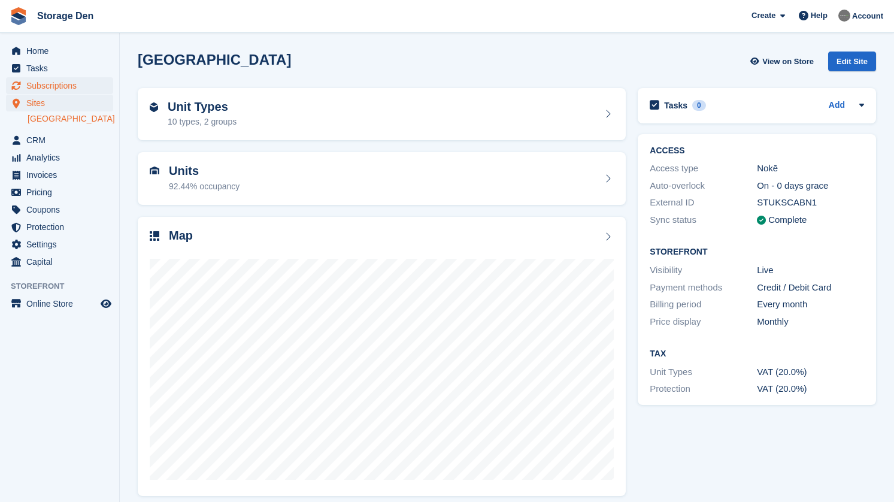
click at [79, 89] on span "Subscriptions" at bounding box center [62, 85] width 72 height 17
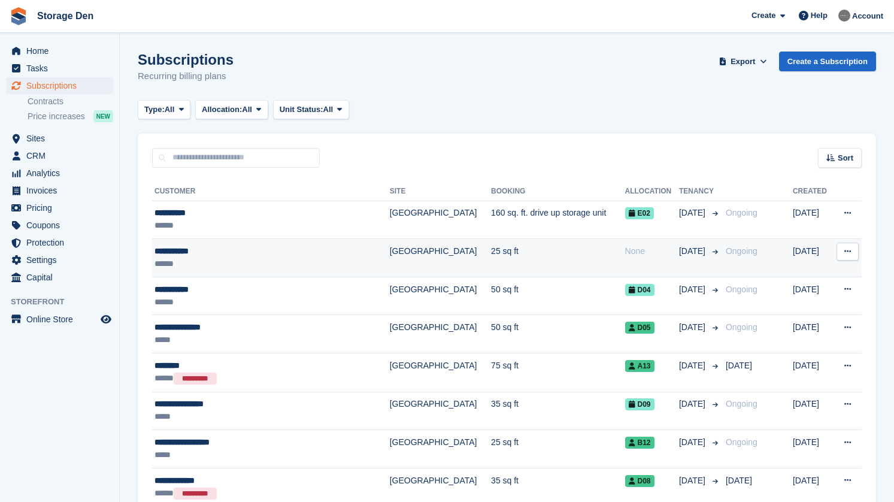
click at [237, 252] on div "**********" at bounding box center [256, 251] width 202 height 13
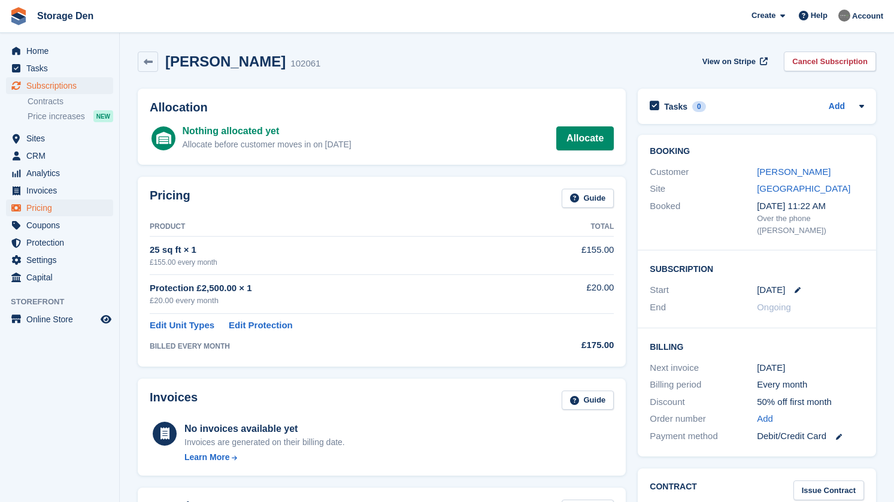
click at [53, 203] on span "Pricing" at bounding box center [62, 207] width 72 height 17
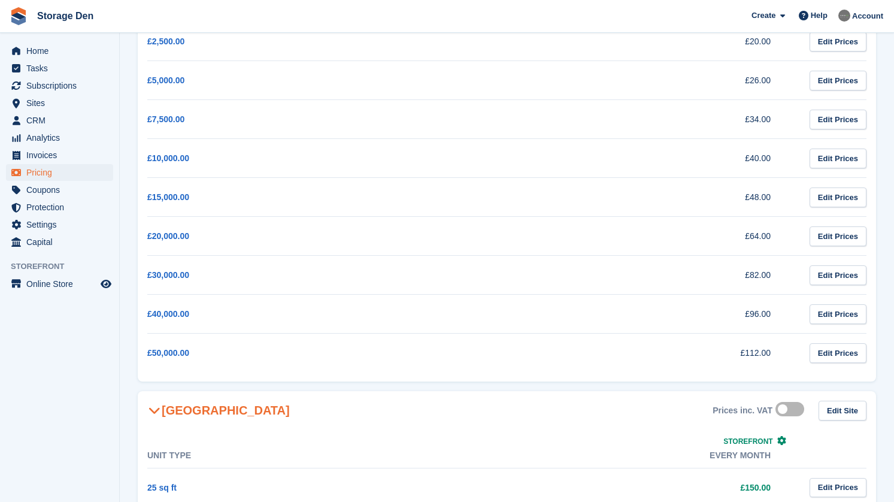
scroll to position [177, 0]
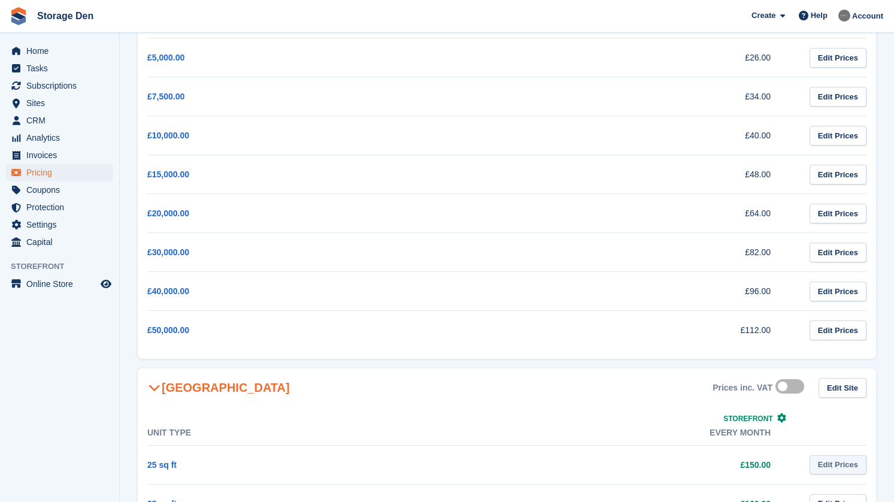
click at [817, 455] on link "Edit Prices" at bounding box center [838, 465] width 57 height 20
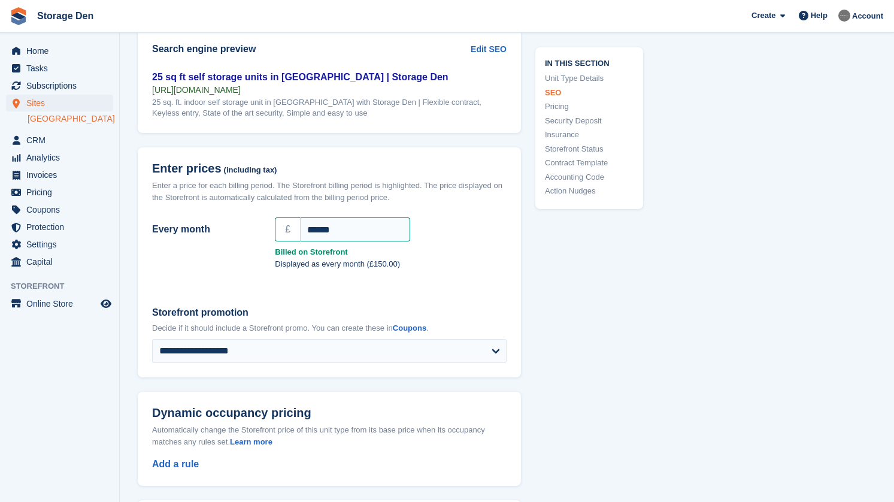
scroll to position [946, 0]
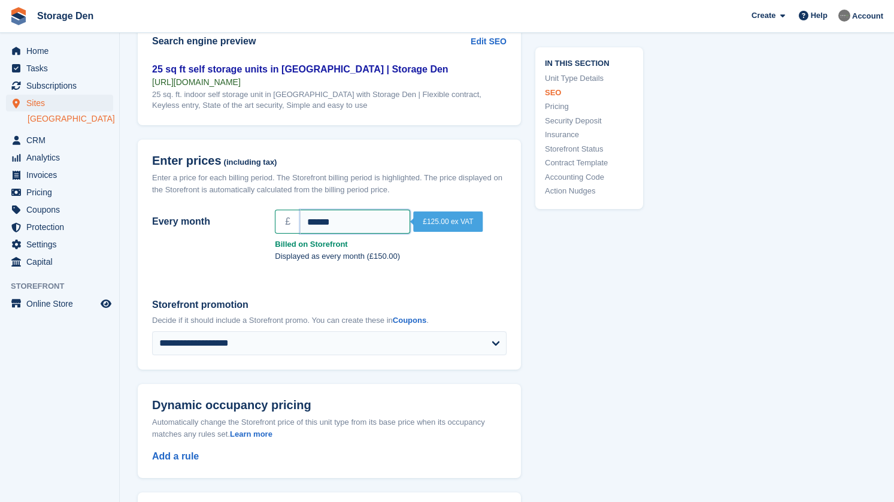
click at [322, 218] on input "******" at bounding box center [355, 222] width 110 height 24
type input "******"
click at [317, 259] on div "Displayed as every month (£155.00)" at bounding box center [391, 258] width 246 height 17
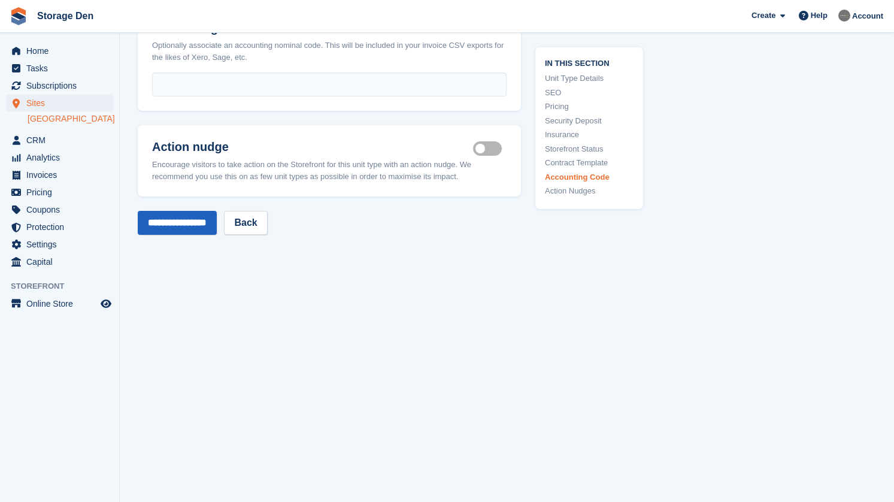
scroll to position [2125, 0]
click at [485, 149] on label "Is active" at bounding box center [490, 150] width 34 height 2
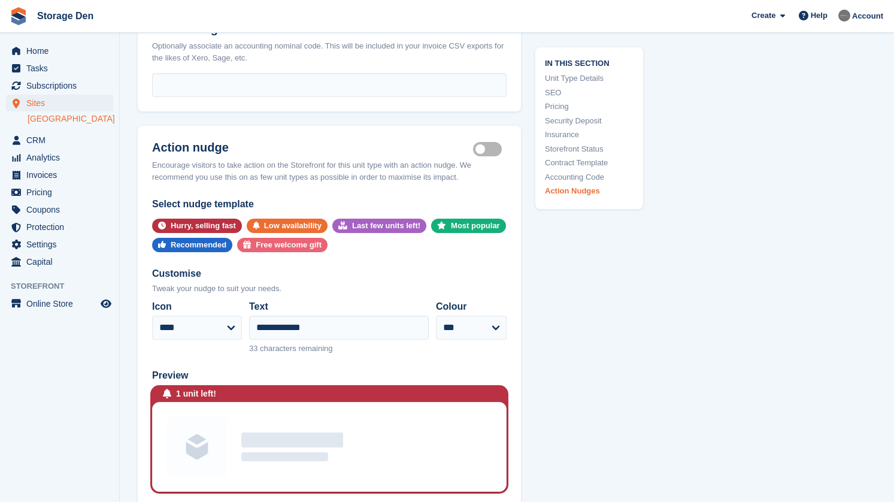
scroll to position [2254, 0]
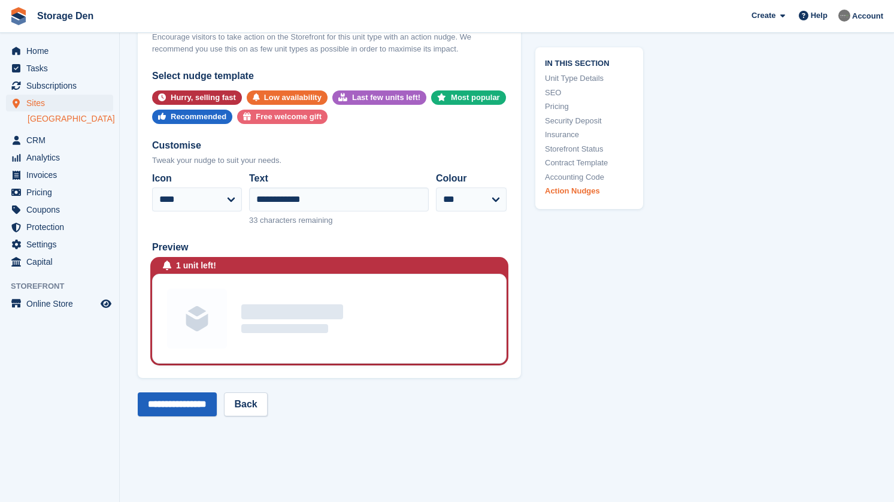
click at [212, 392] on input "**********" at bounding box center [177, 404] width 79 height 24
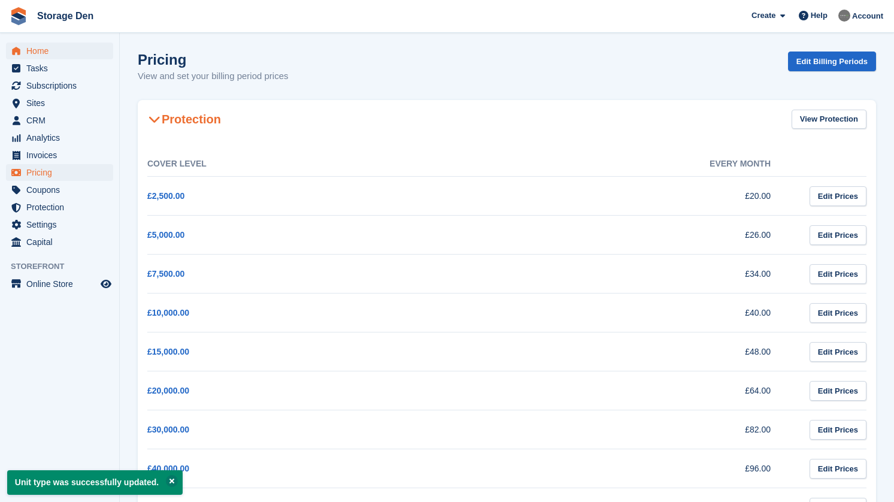
click at [61, 47] on span "Home" at bounding box center [62, 51] width 72 height 17
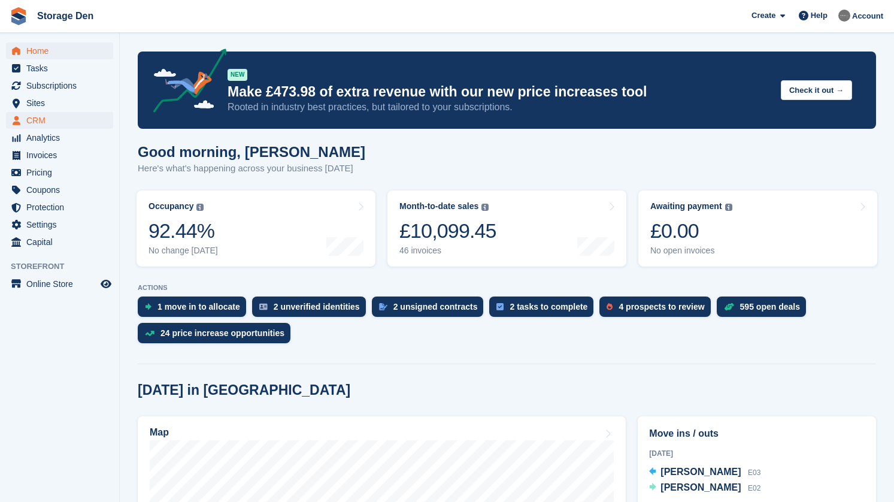
click at [68, 120] on span "CRM" at bounding box center [62, 120] width 72 height 17
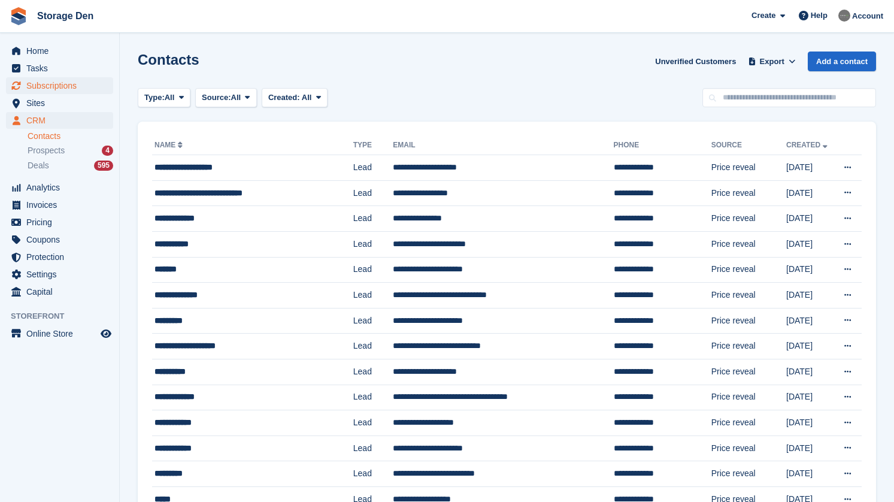
click at [74, 87] on span "Subscriptions" at bounding box center [62, 85] width 72 height 17
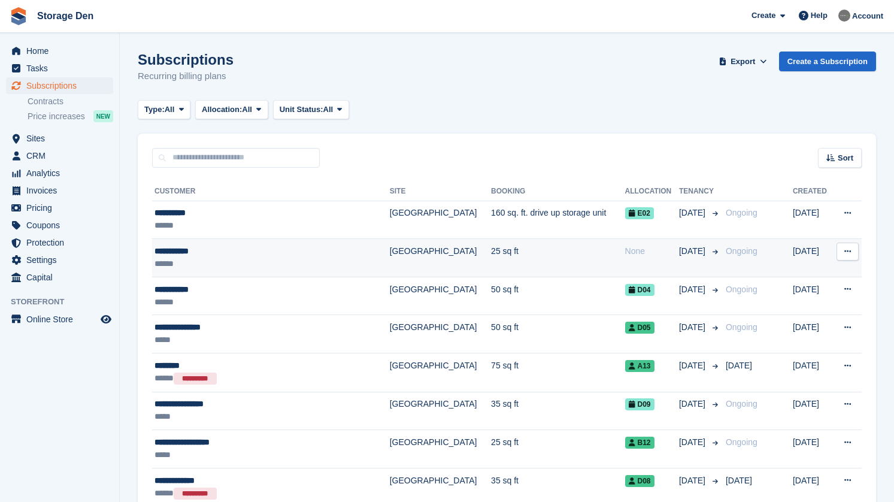
click at [228, 256] on div "**********" at bounding box center [256, 251] width 202 height 13
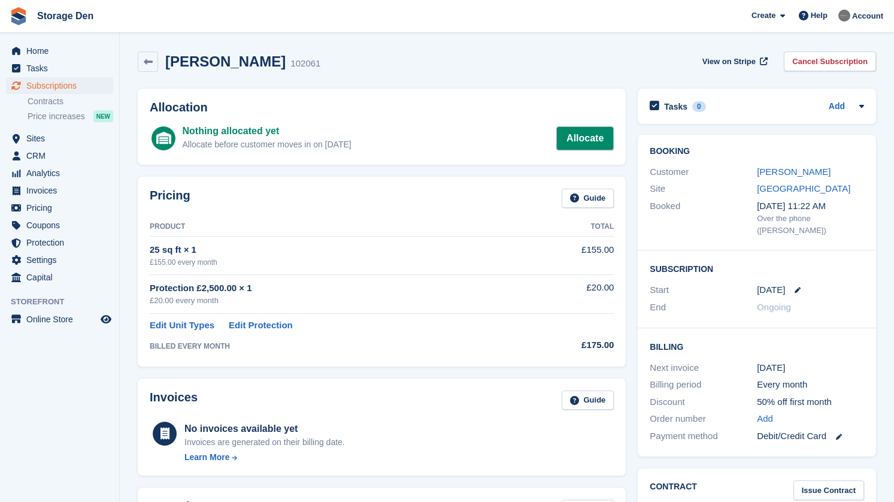
click at [595, 138] on link "Allocate" at bounding box center [586, 138] width 58 height 24
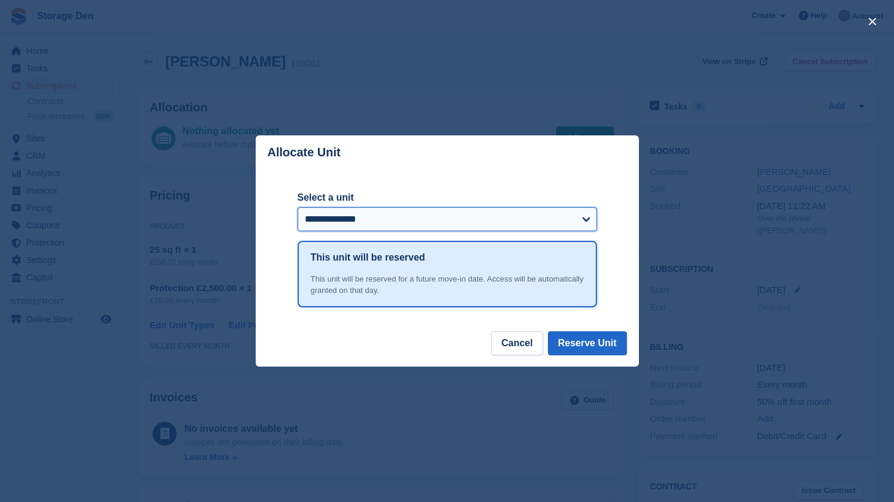
select select "*****"
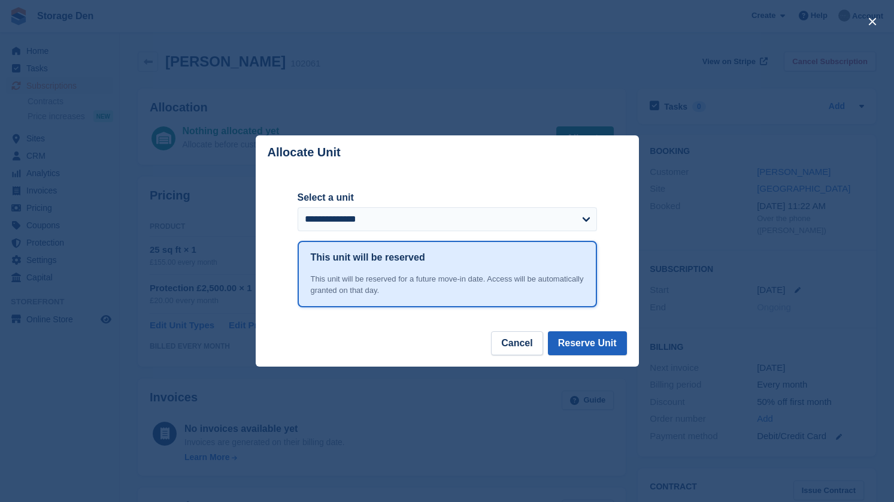
click at [595, 341] on button "Reserve Unit" at bounding box center [587, 343] width 79 height 24
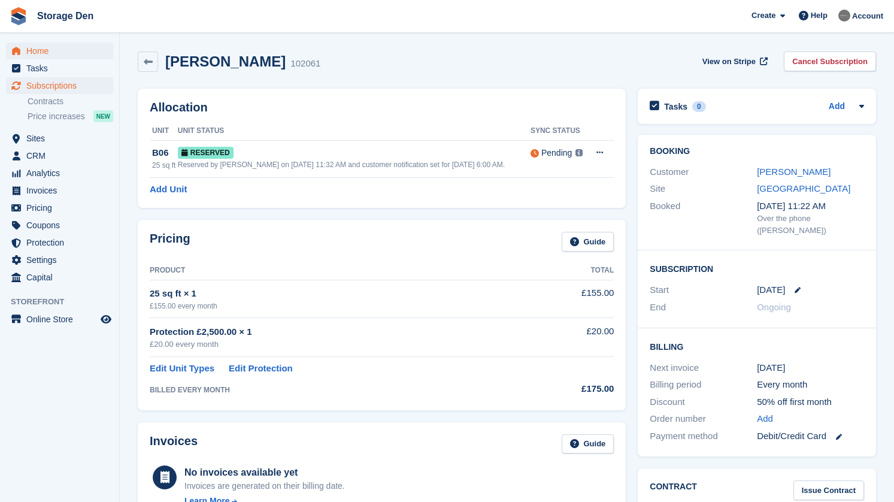
click at [48, 49] on span "Home" at bounding box center [62, 51] width 72 height 17
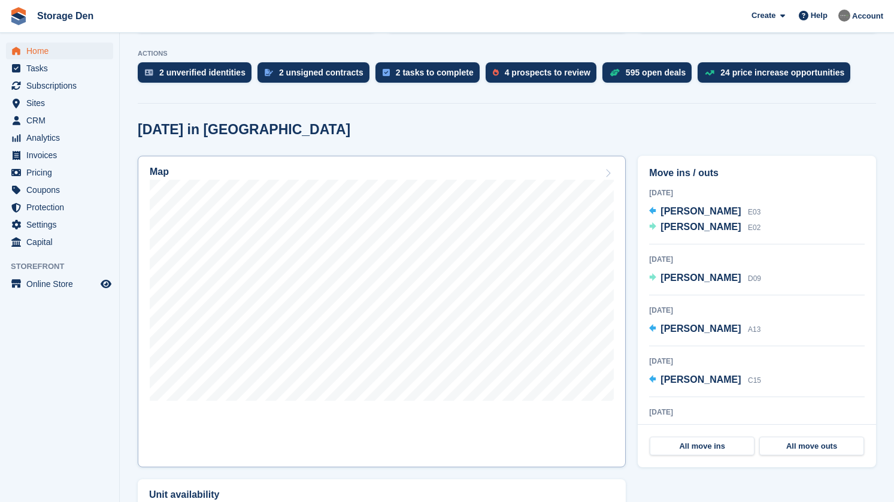
scroll to position [239, 0]
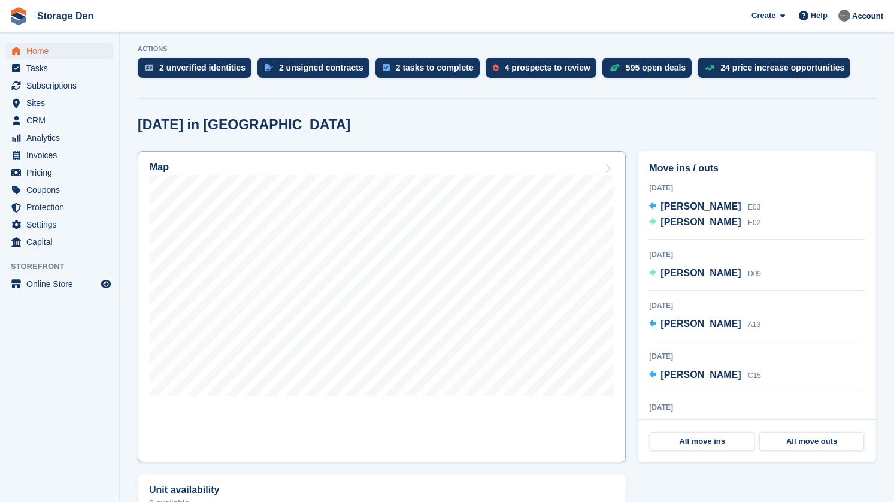
click at [374, 397] on div at bounding box center [382, 287] width 464 height 225
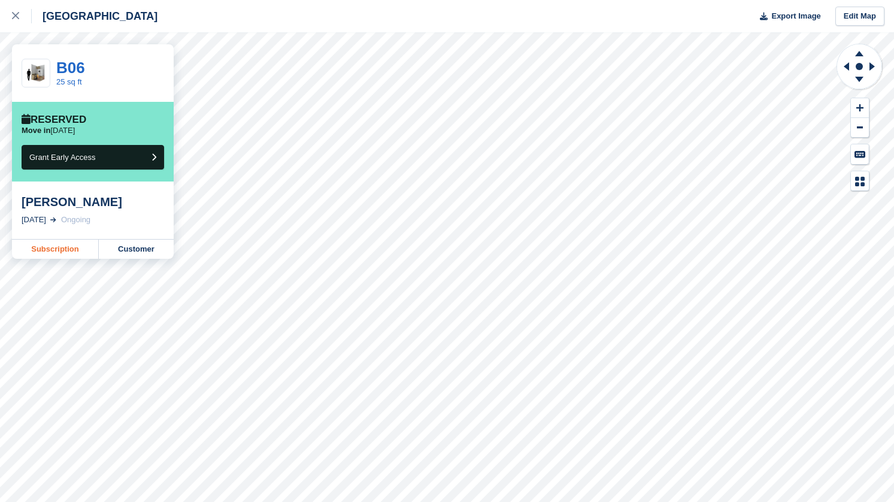
click at [73, 250] on link "Subscription" at bounding box center [55, 249] width 87 height 19
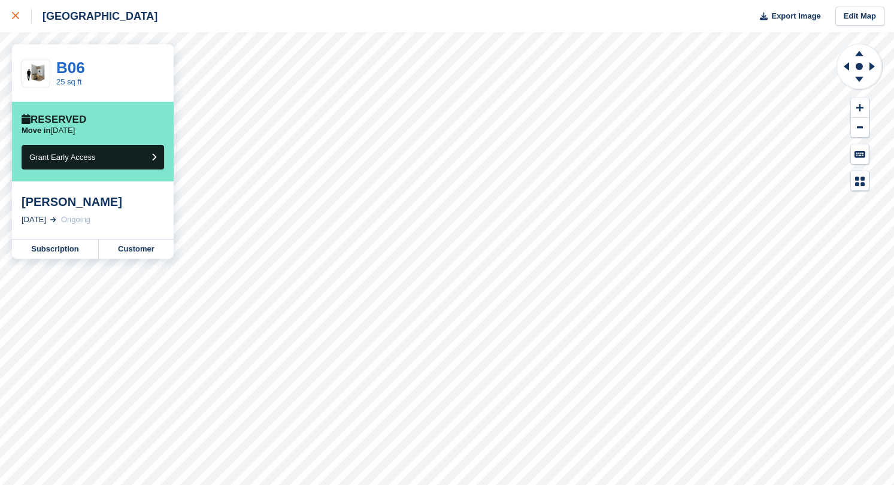
click at [26, 22] on div at bounding box center [22, 16] width 20 height 14
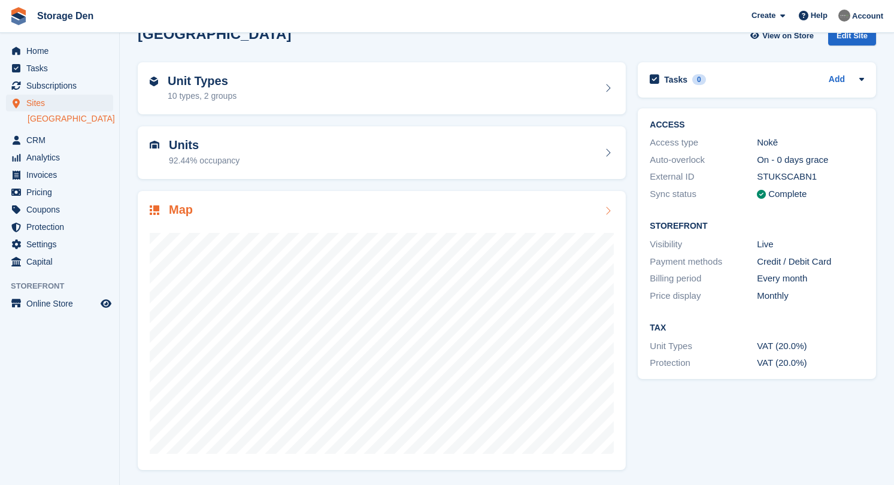
scroll to position [25, 0]
click at [63, 80] on span "Subscriptions" at bounding box center [62, 85] width 72 height 17
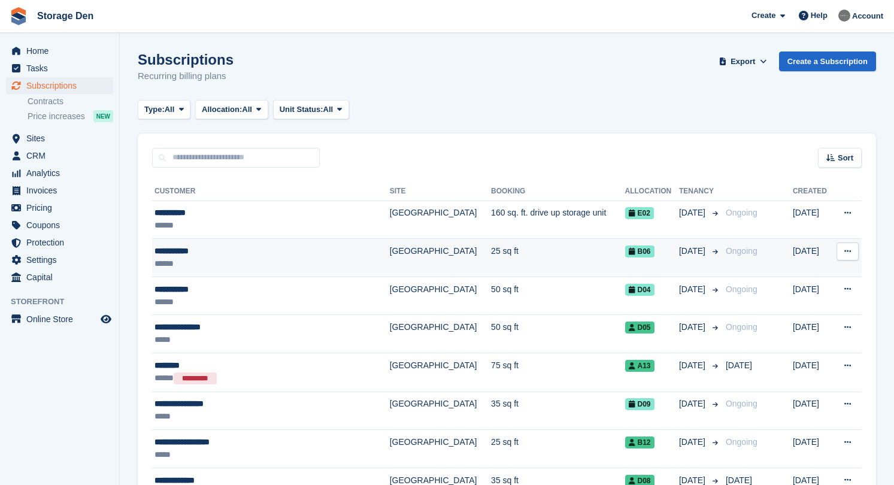
click at [846, 257] on button at bounding box center [848, 252] width 22 height 18
click at [491, 259] on td "25 sq ft" at bounding box center [558, 258] width 134 height 38
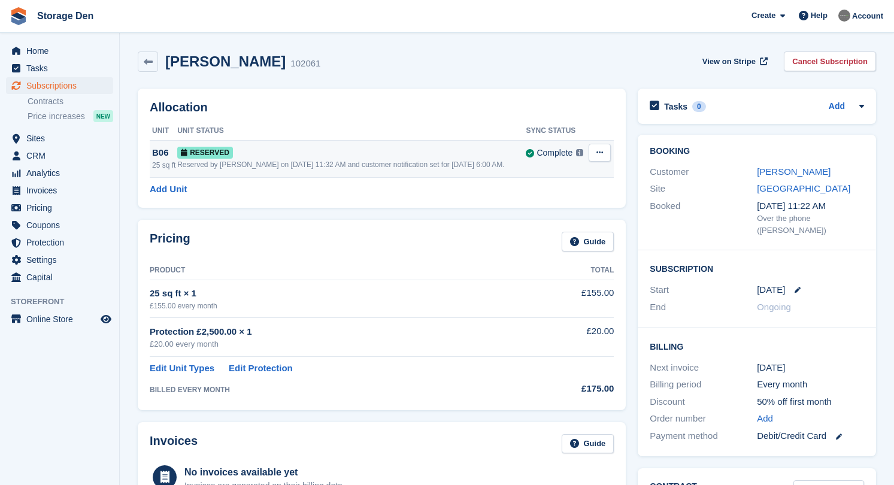
click at [607, 155] on button at bounding box center [600, 153] width 22 height 18
click at [543, 203] on p "Deallocate" at bounding box center [553, 202] width 104 height 16
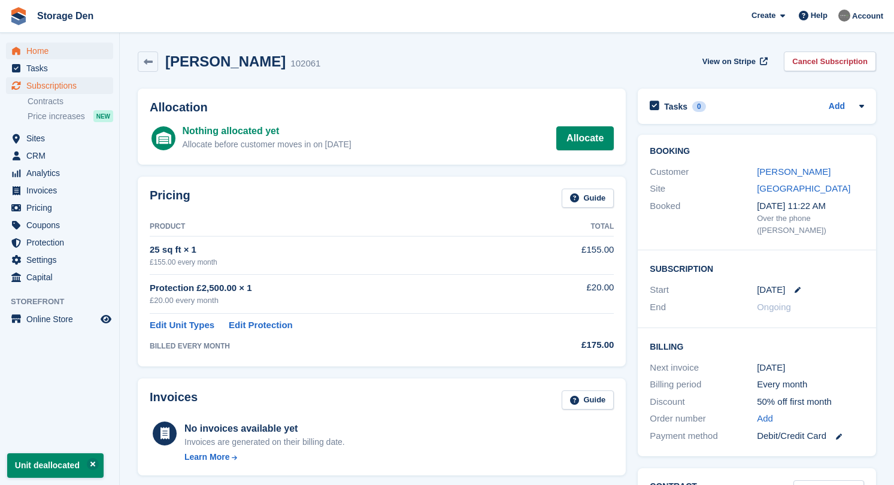
click at [55, 47] on span "Home" at bounding box center [62, 51] width 72 height 17
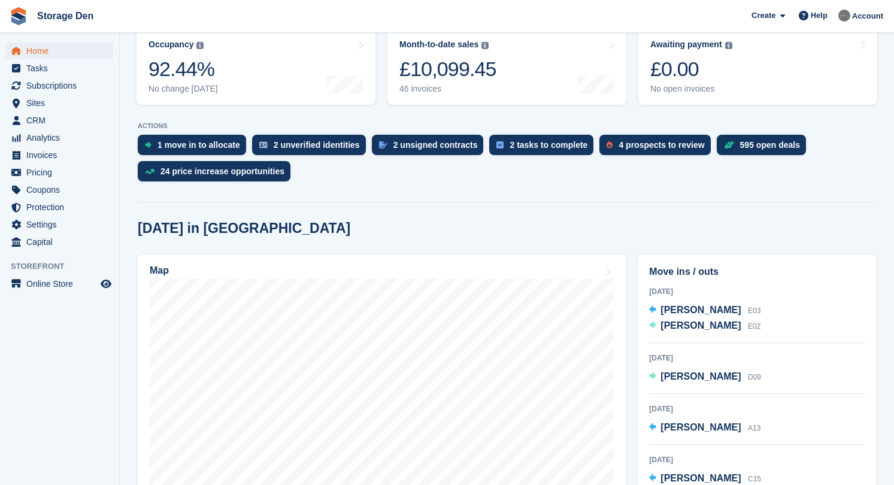
scroll to position [192, 0]
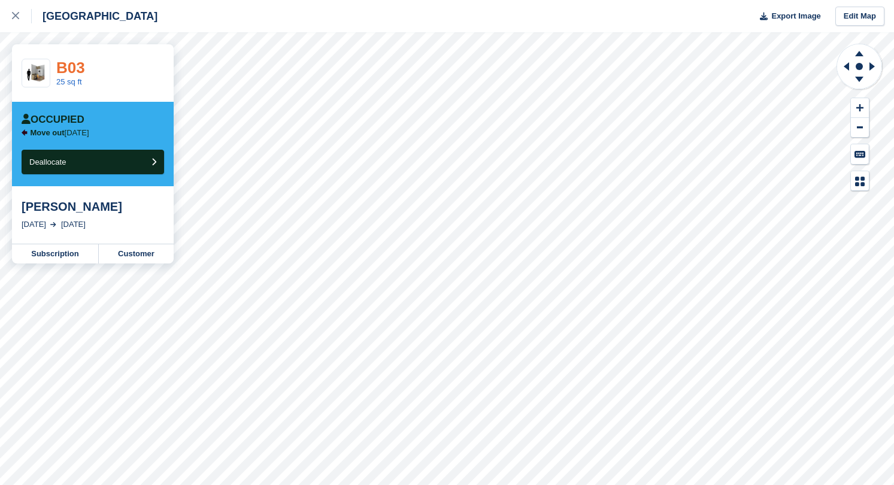
click at [80, 72] on link "B03" at bounding box center [70, 68] width 29 height 18
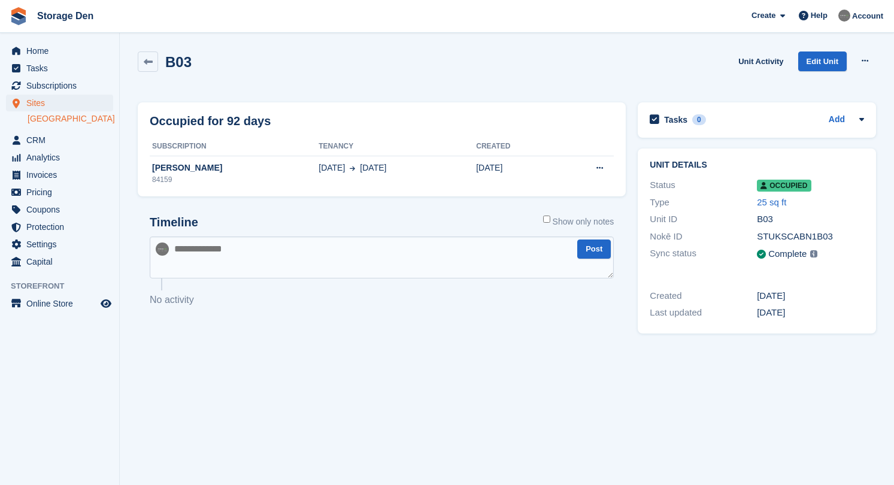
click at [328, 247] on textarea at bounding box center [382, 258] width 464 height 42
type textarea "**********"
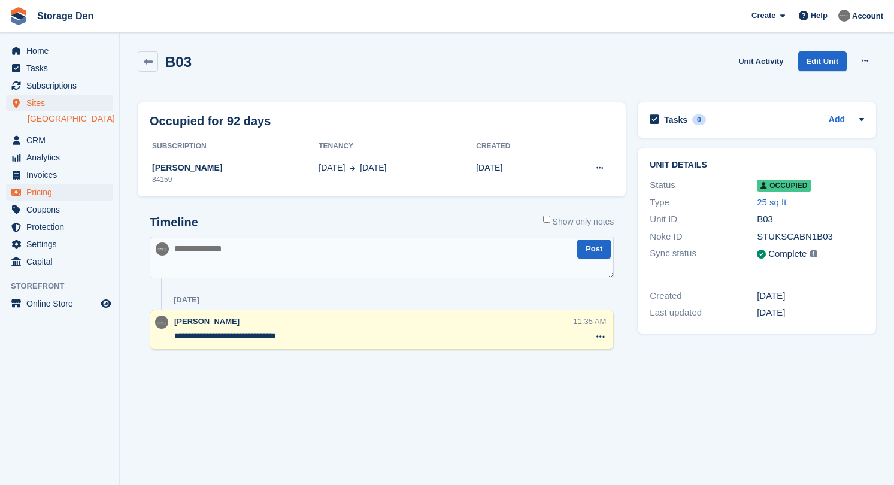
click at [71, 186] on span "Pricing" at bounding box center [62, 192] width 72 height 17
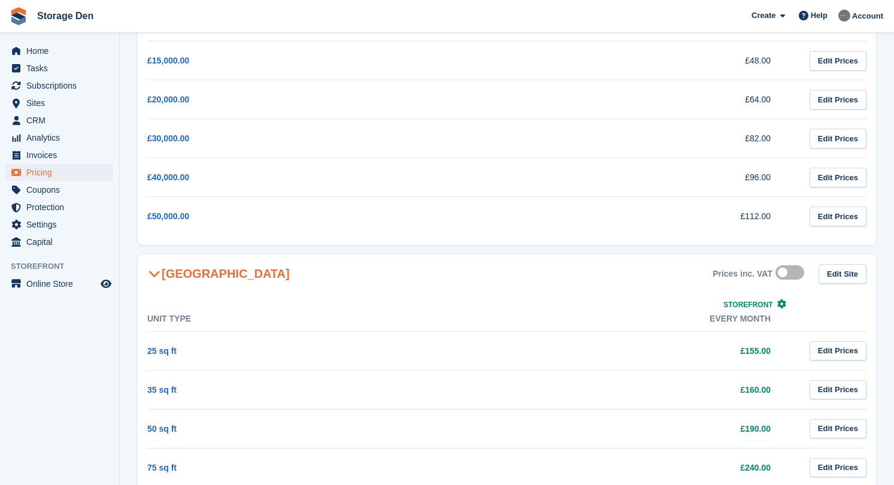
scroll to position [282, 0]
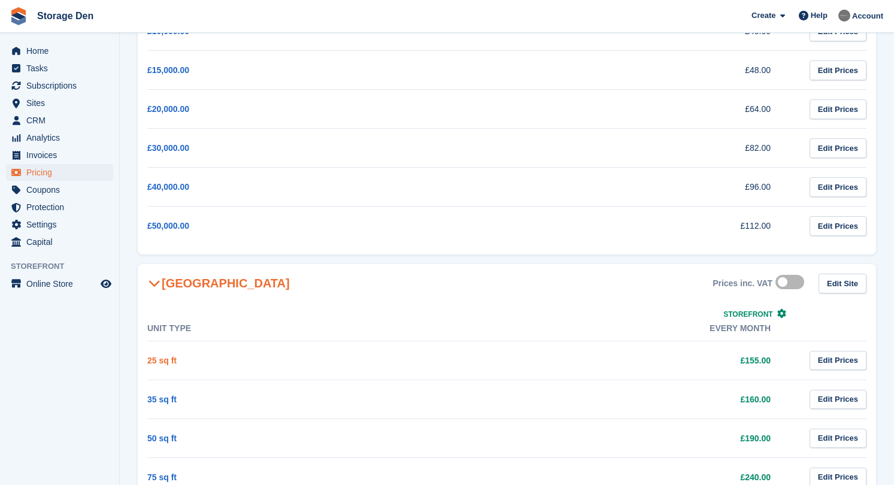
click at [156, 358] on link "25 sq ft" at bounding box center [161, 361] width 29 height 10
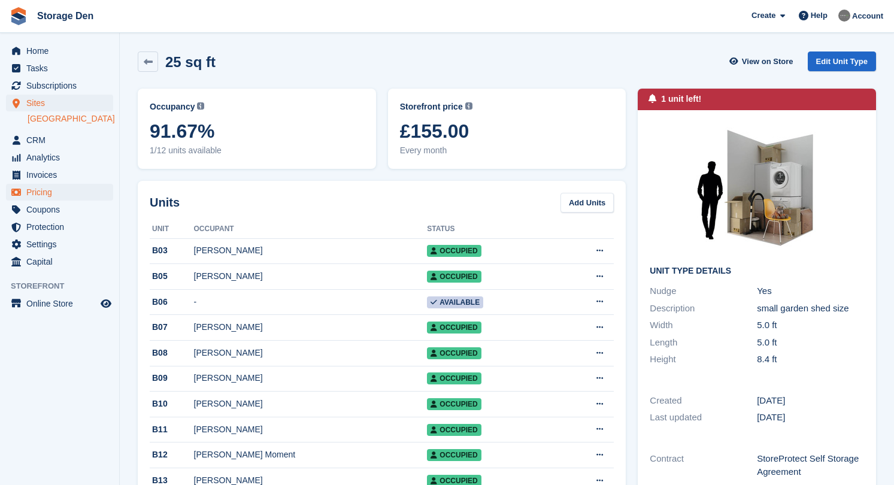
click at [72, 190] on span "Pricing" at bounding box center [62, 192] width 72 height 17
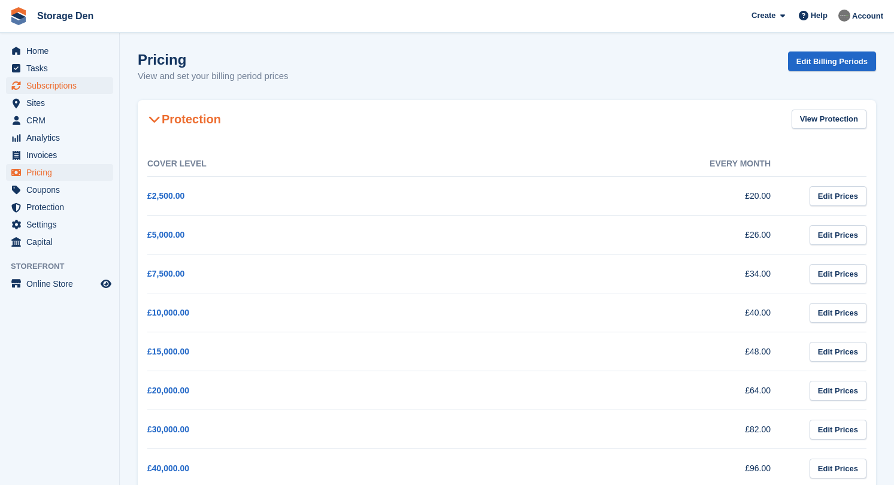
click at [56, 84] on span "Subscriptions" at bounding box center [62, 85] width 72 height 17
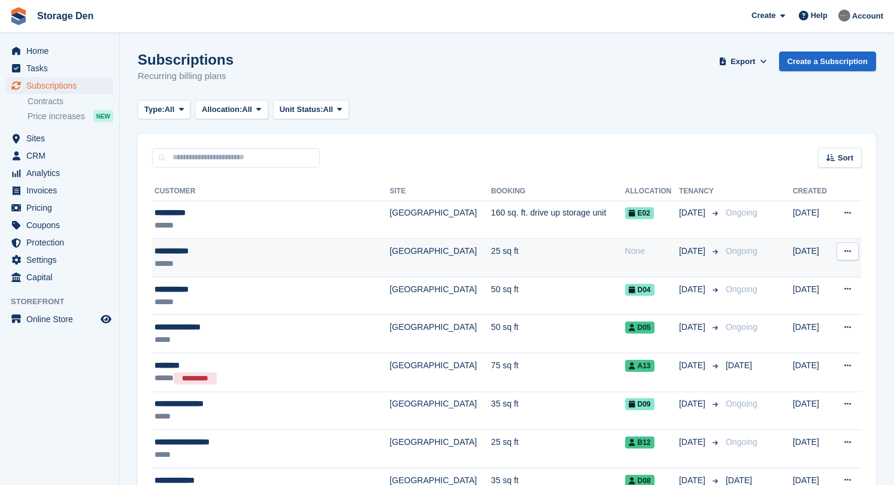
click at [343, 254] on div "**********" at bounding box center [256, 251] width 202 height 13
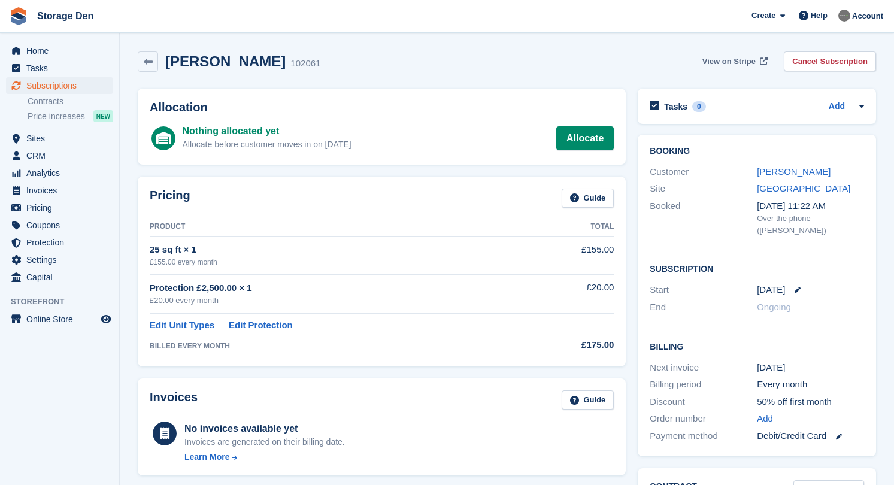
click at [707, 67] on link "View on Stripe" at bounding box center [734, 62] width 72 height 20
click at [49, 153] on span "CRM" at bounding box center [62, 155] width 72 height 17
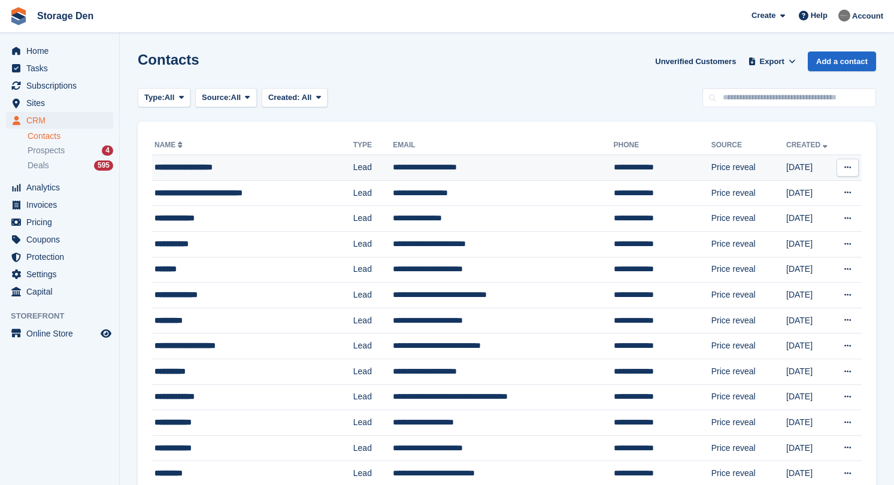
click at [190, 158] on td "**********" at bounding box center [252, 168] width 201 height 26
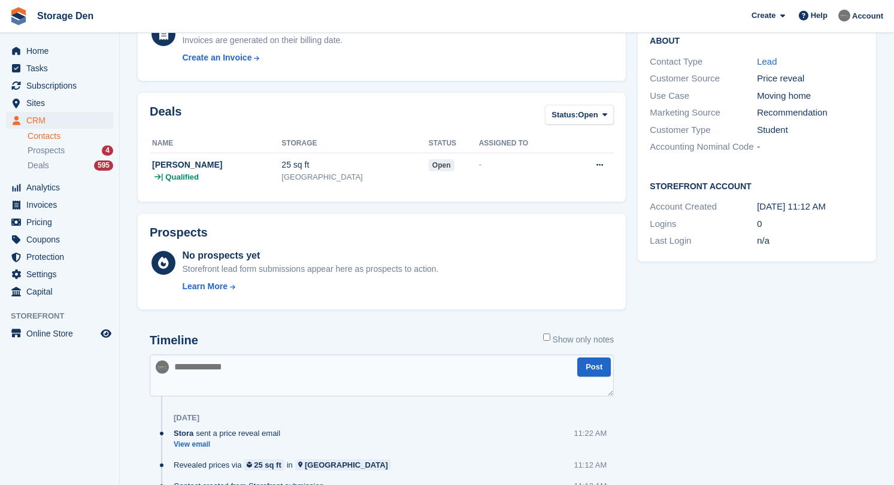
scroll to position [222, 0]
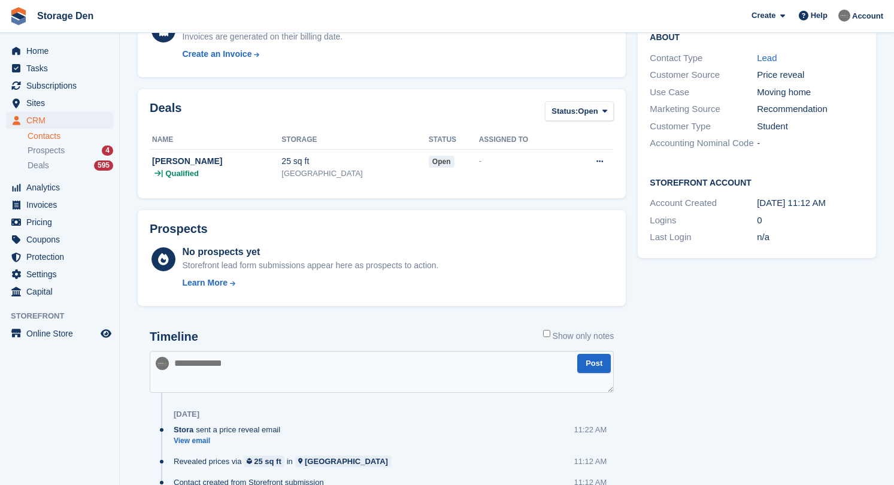
click at [327, 378] on textarea at bounding box center [382, 372] width 464 height 42
type textarea "**********"
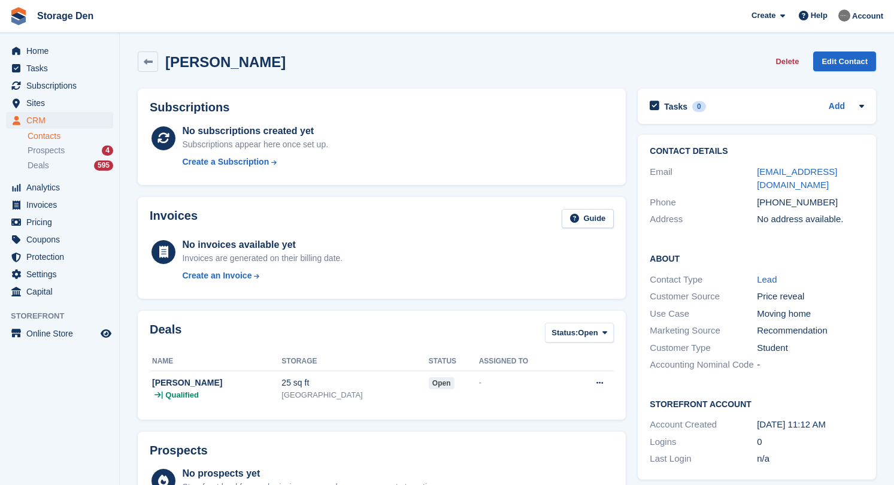
scroll to position [0, 0]
